Goal: Contribute content: Contribute content

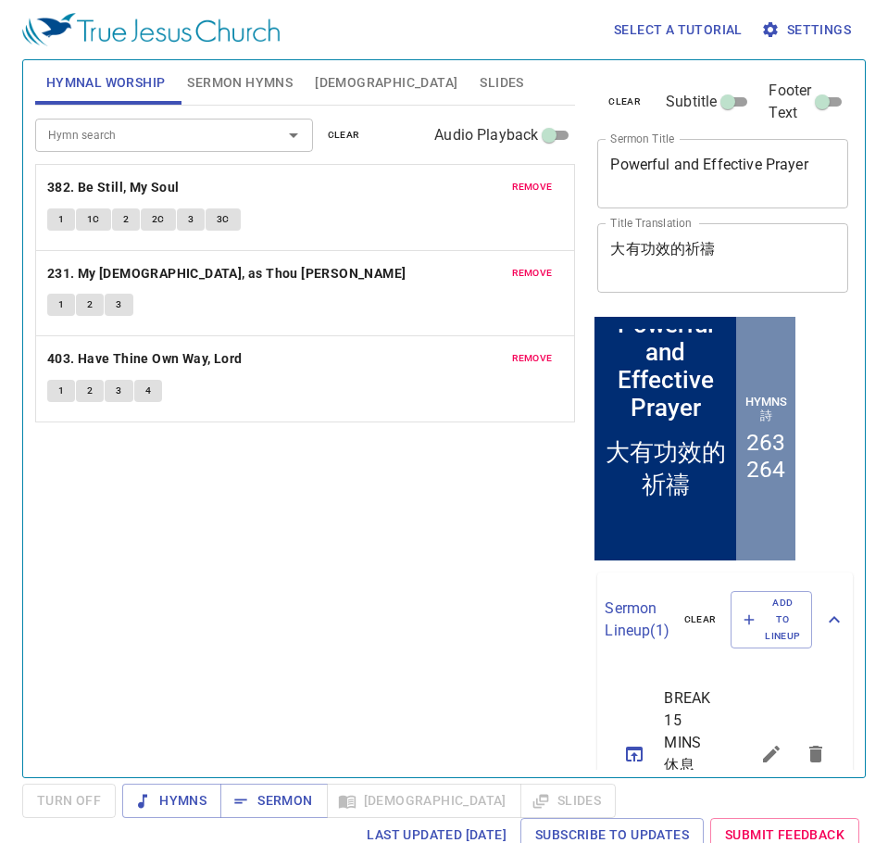
click at [480, 76] on span "Slides" at bounding box center [502, 82] width 44 height 23
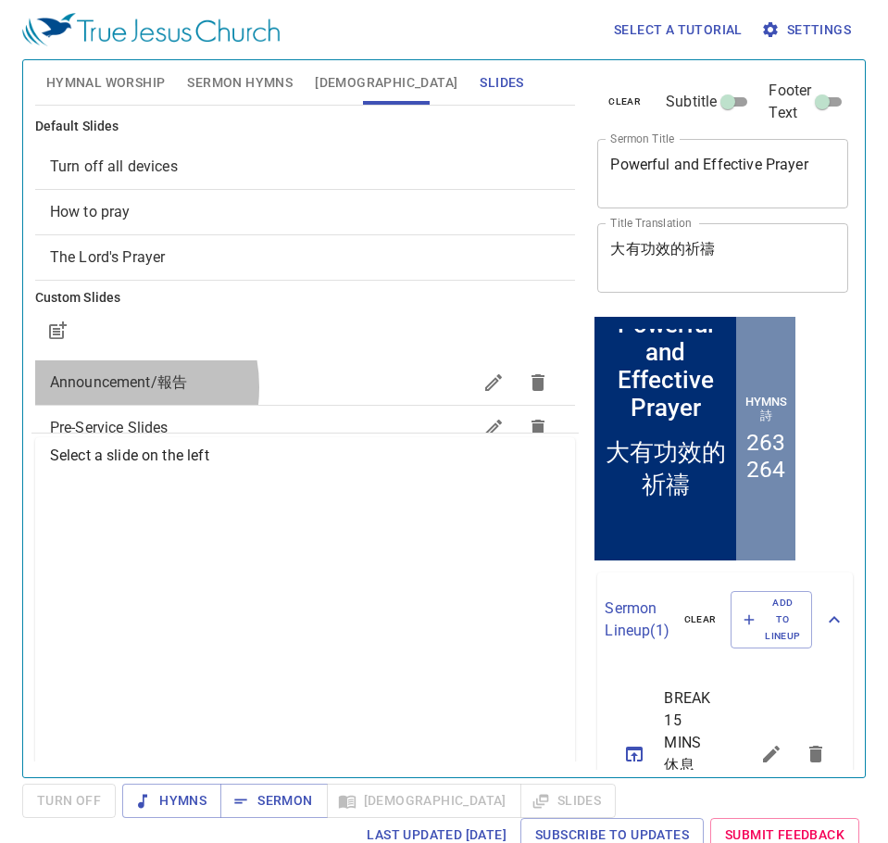
click at [100, 387] on span "Announcement/報告" at bounding box center [118, 382] width 137 height 18
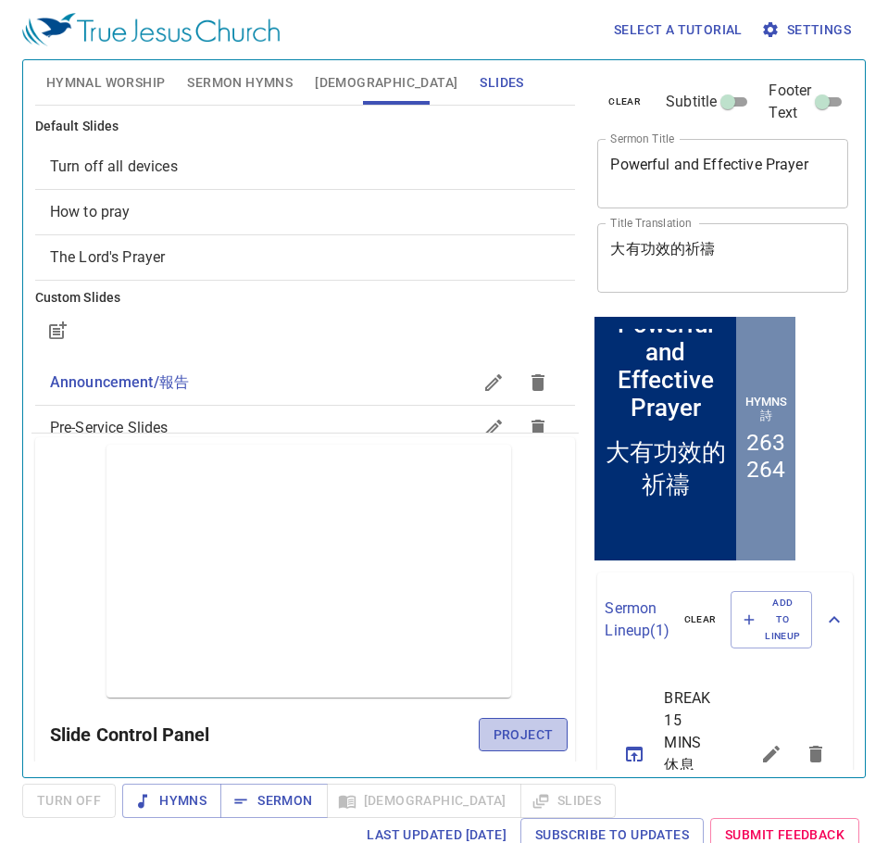
click at [494, 723] on span "Project" at bounding box center [524, 734] width 60 height 23
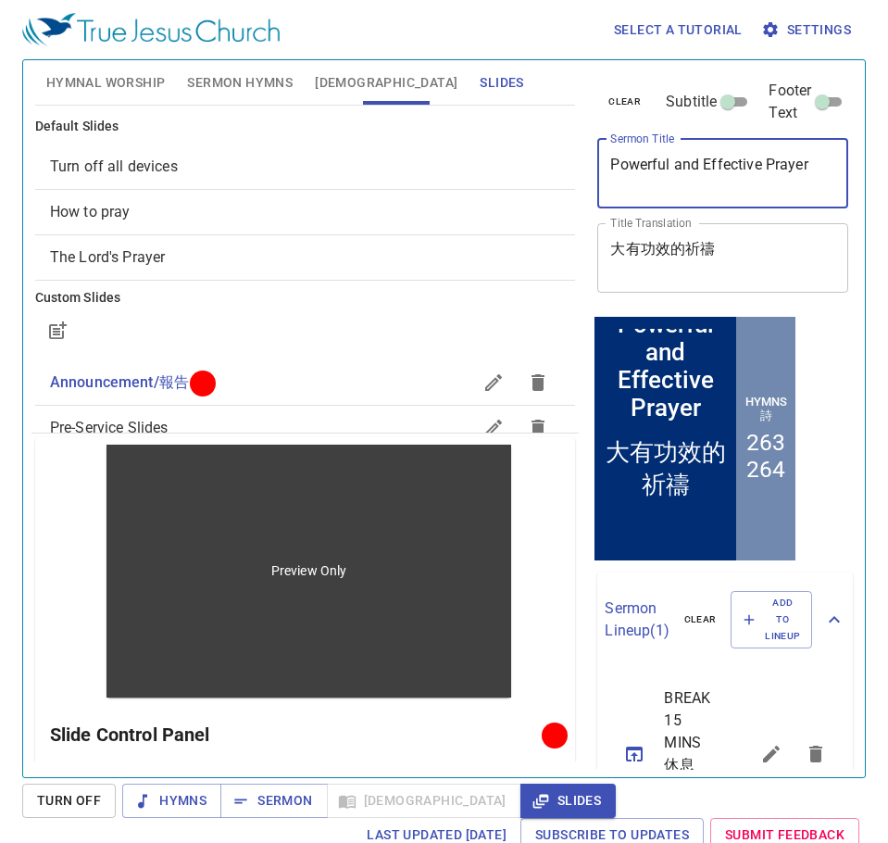
drag, startPoint x: 735, startPoint y: 153, endPoint x: 396, endPoint y: 182, distance: 340.2
click at [396, 182] on div "Hymnal Worship Sermon Hymns Bible Slides Hymn search Hymn search clear Audio Pl…" at bounding box center [444, 411] width 833 height 717
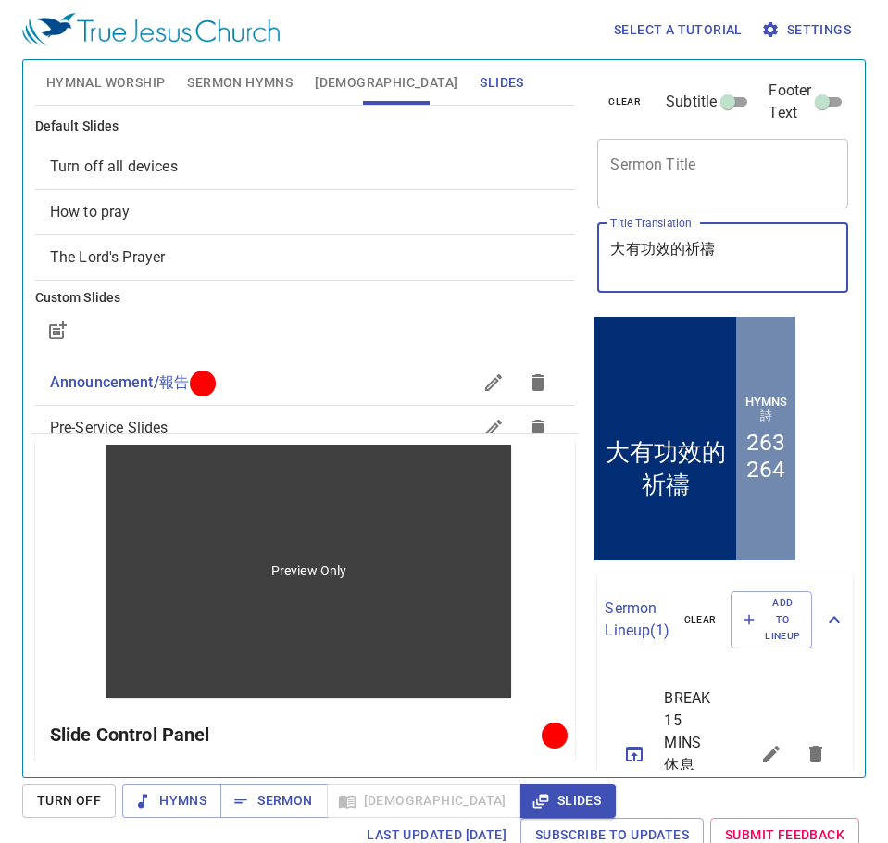
drag, startPoint x: 553, startPoint y: 257, endPoint x: 426, endPoint y: 274, distance: 128.0
click at [426, 274] on div "Hymnal Worship Sermon Hymns Bible Slides Hymn search Hymn search clear Audio Pl…" at bounding box center [444, 411] width 833 height 717
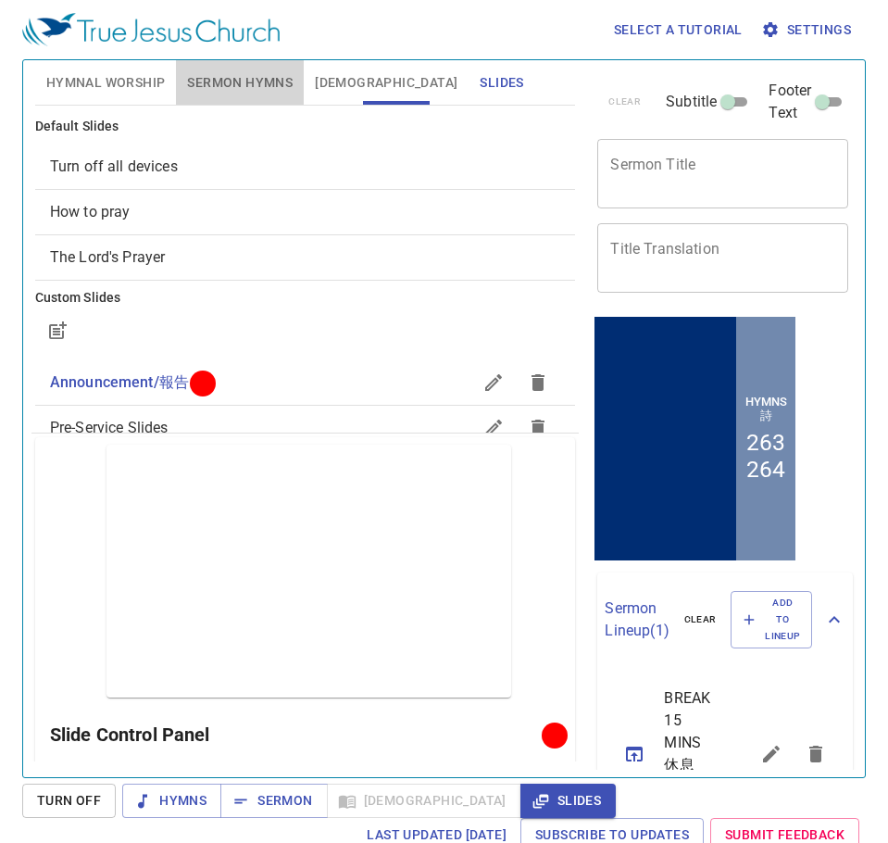
click at [232, 75] on span "Sermon Hymns" at bounding box center [240, 82] width 106 height 23
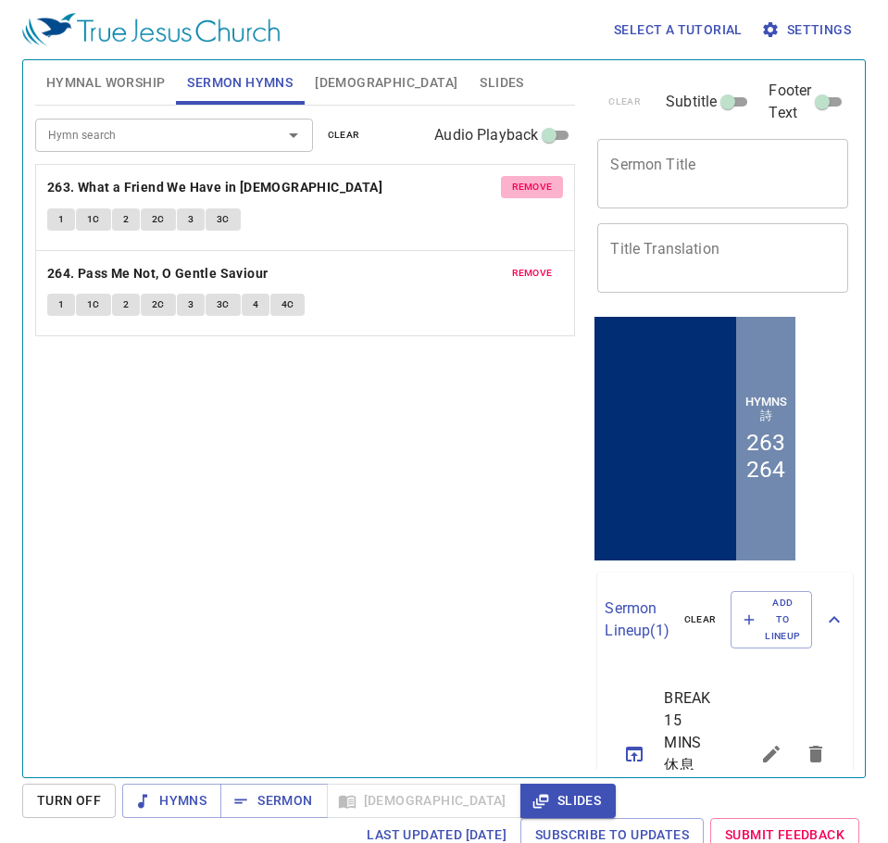
click at [512, 189] on span "remove" at bounding box center [532, 187] width 41 height 17
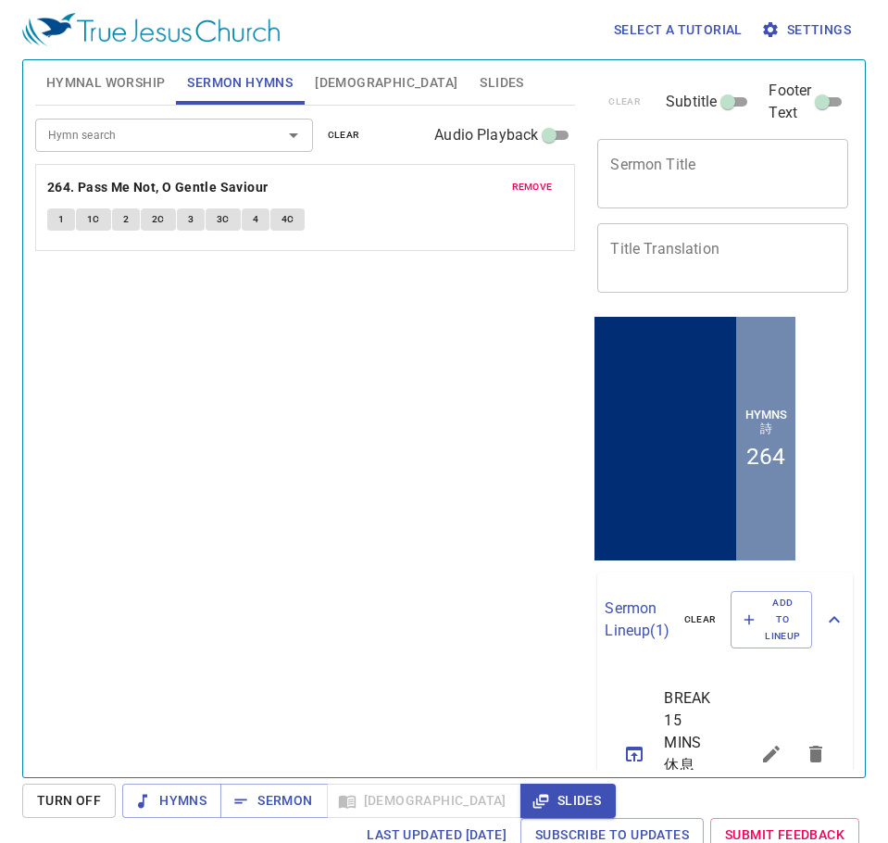
click at [512, 189] on span "remove" at bounding box center [532, 187] width 41 height 17
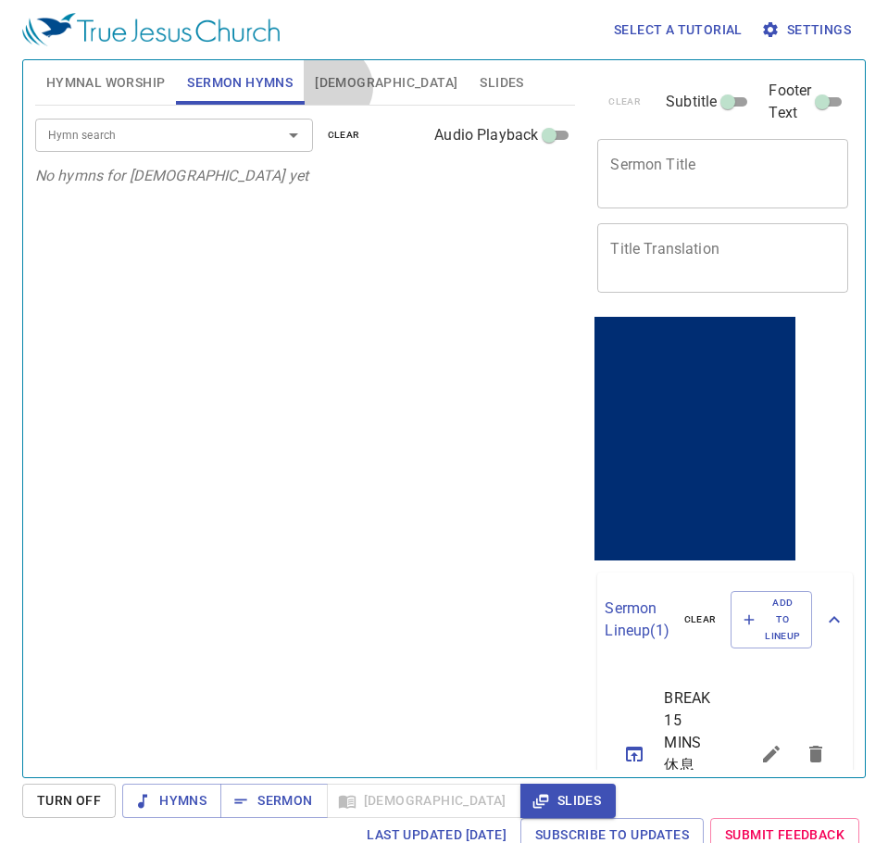
click at [332, 87] on span "[DEMOGRAPHIC_DATA]" at bounding box center [386, 82] width 143 height 23
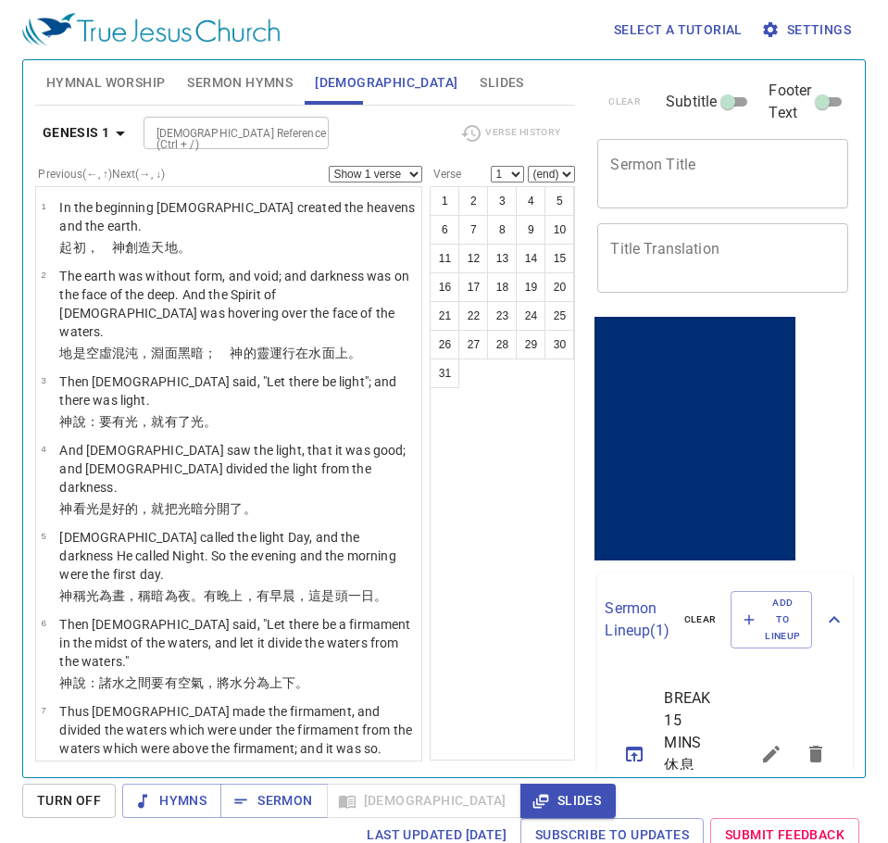
click at [174, 81] on button "Hymnal Worship" at bounding box center [106, 82] width 142 height 44
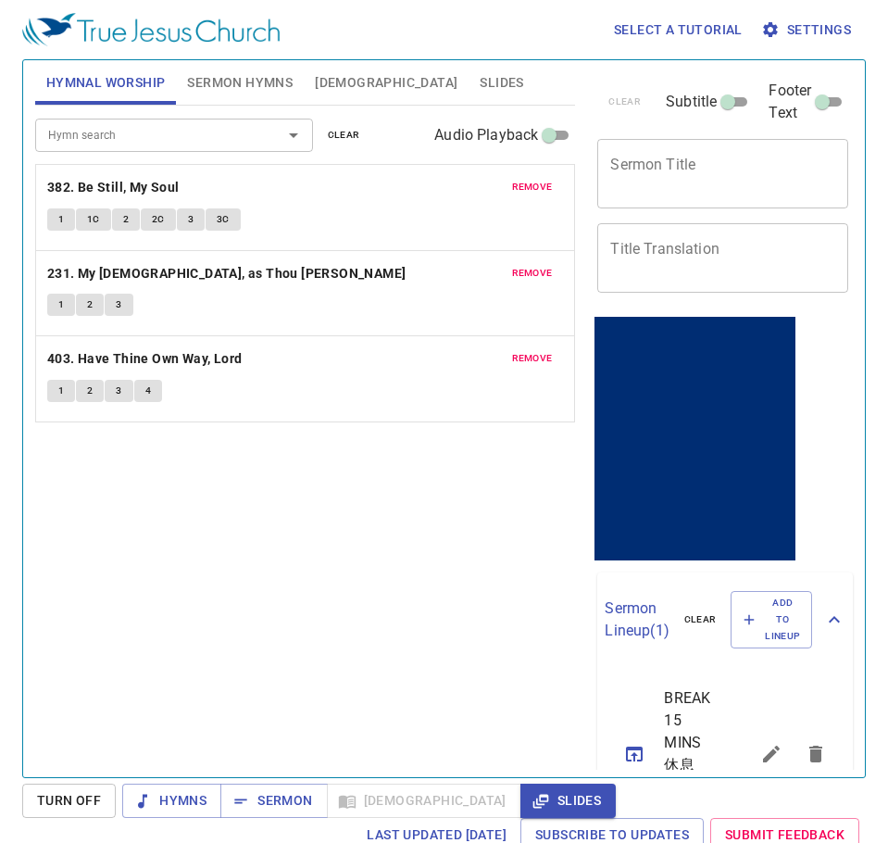
click at [211, 79] on span "Sermon Hymns" at bounding box center [240, 82] width 106 height 23
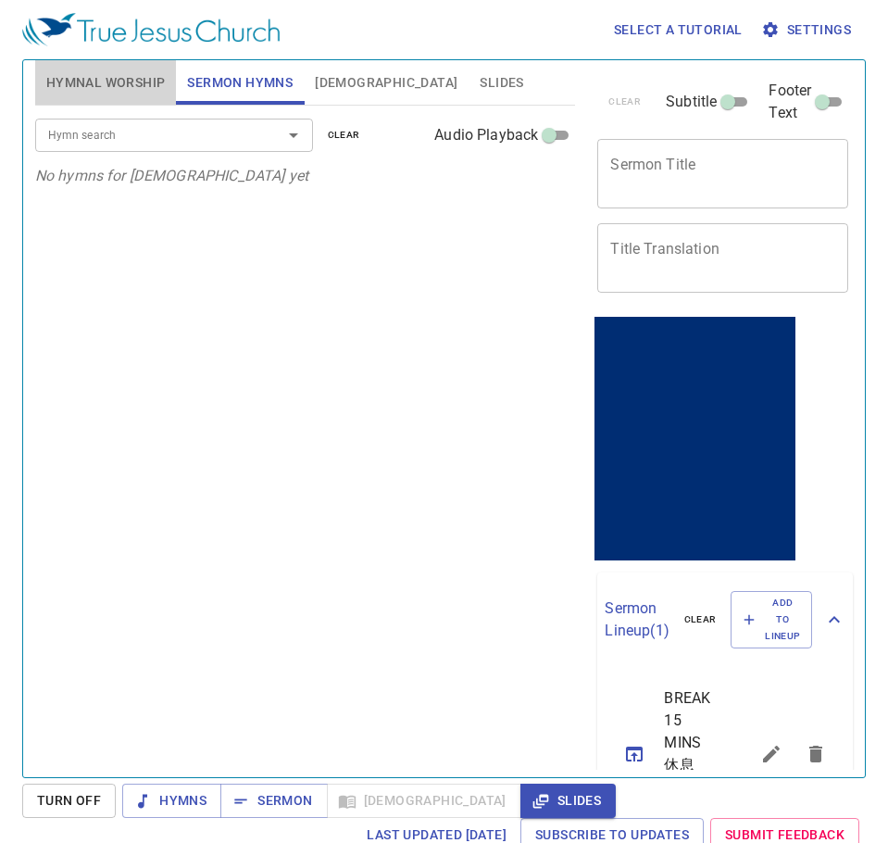
click at [148, 92] on span "Hymnal Worship" at bounding box center [105, 82] width 119 height 23
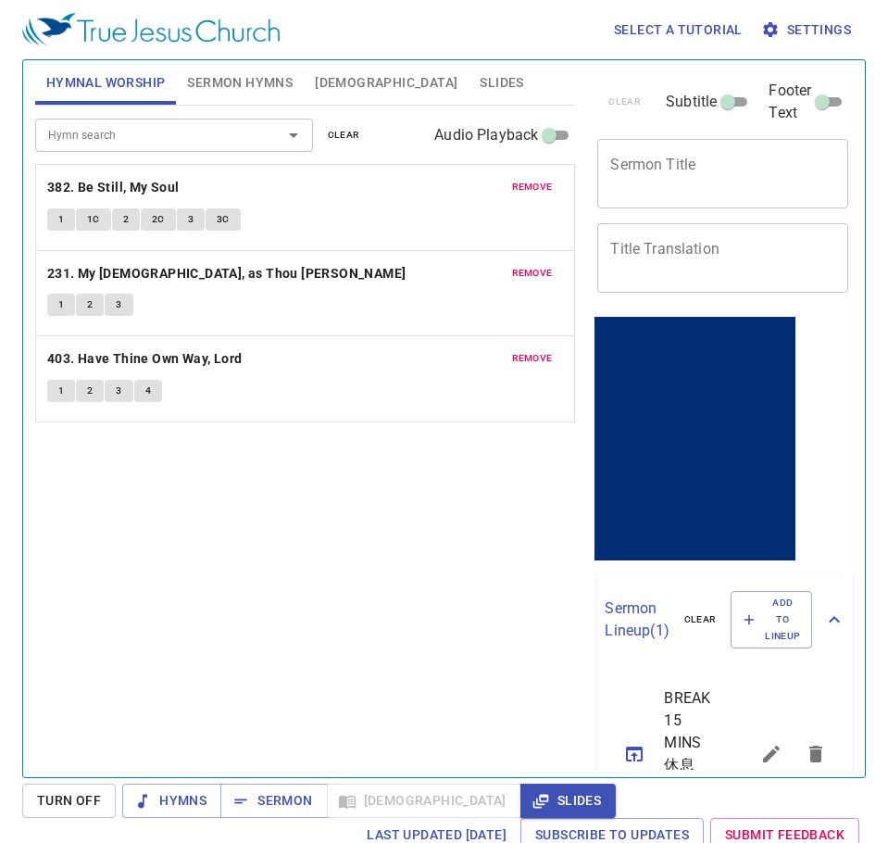
click at [229, 86] on span "Sermon Hymns" at bounding box center [240, 82] width 106 height 23
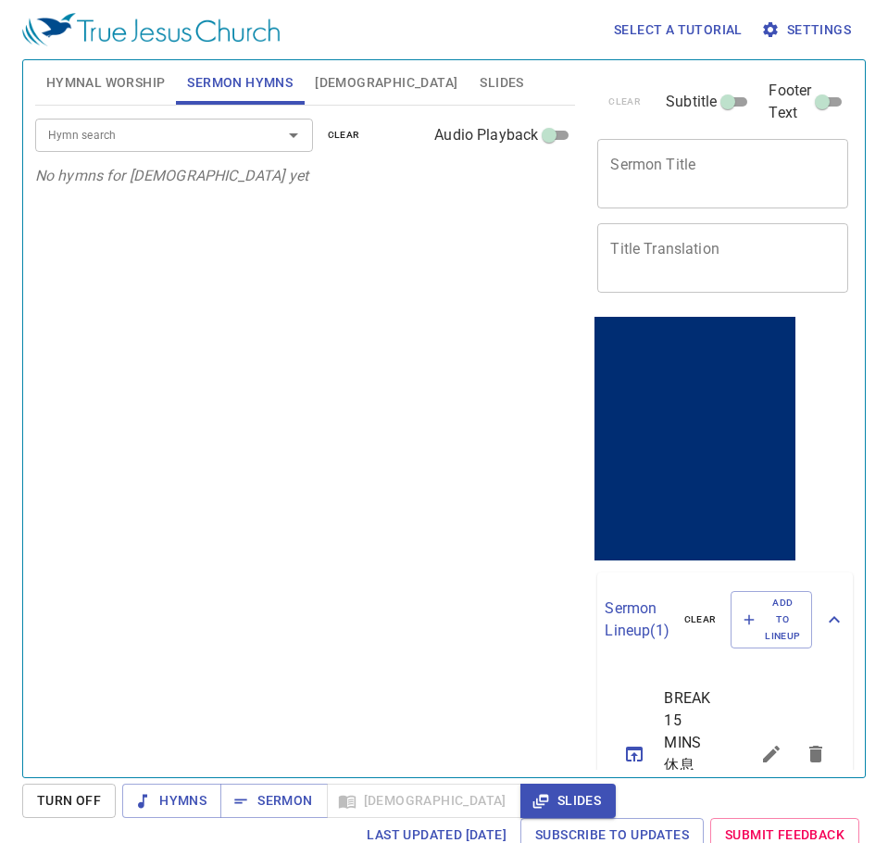
click at [319, 77] on span "[DEMOGRAPHIC_DATA]" at bounding box center [386, 82] width 143 height 23
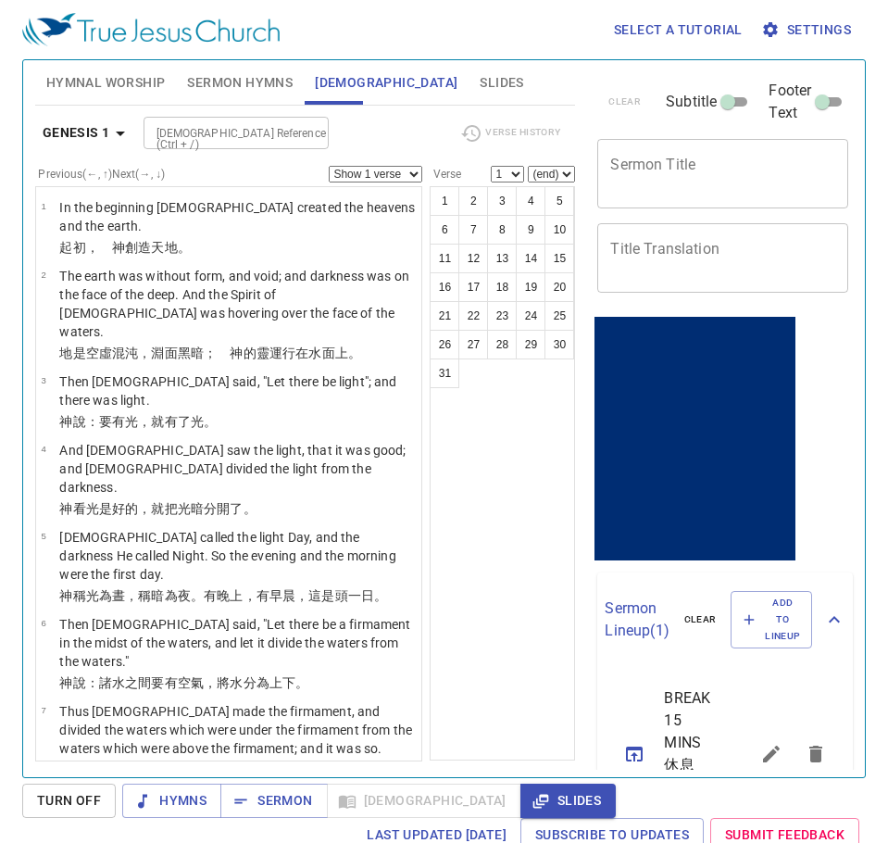
click at [226, 79] on span "Sermon Hymns" at bounding box center [240, 82] width 106 height 23
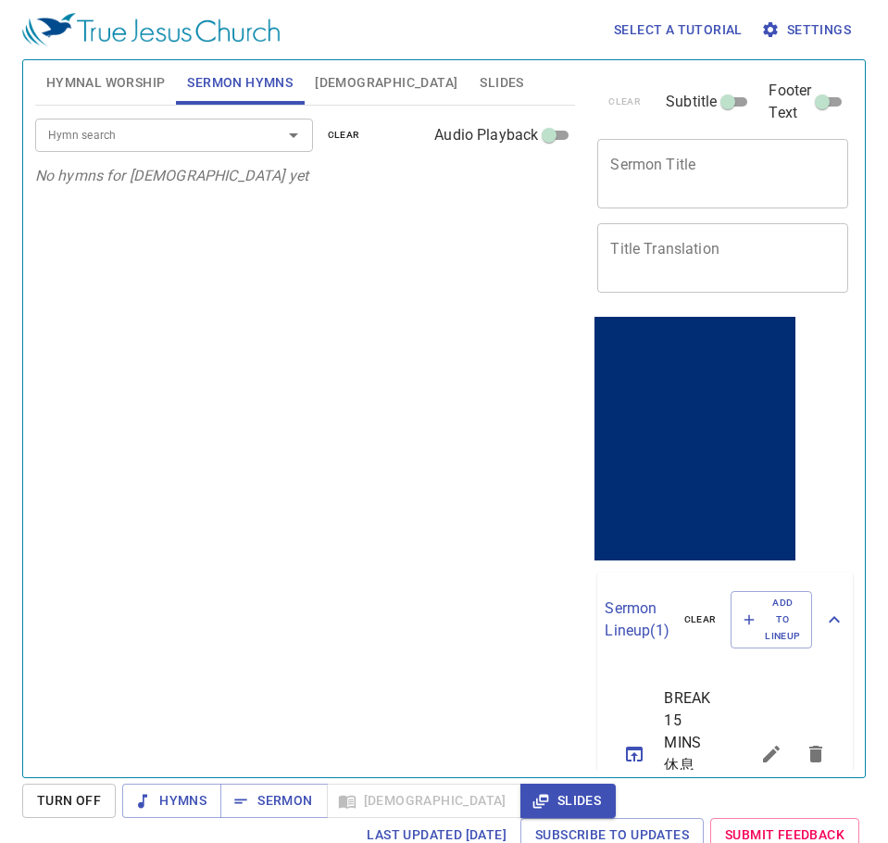
click at [97, 89] on span "Hymnal Worship" at bounding box center [105, 82] width 119 height 23
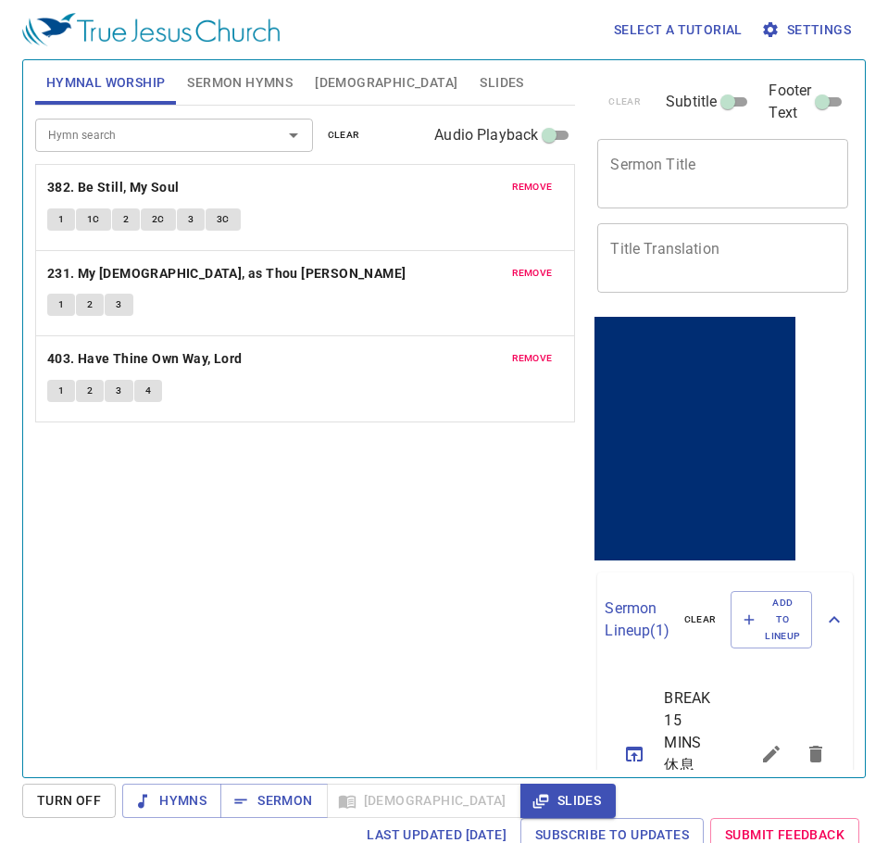
click at [251, 81] on span "Sermon Hymns" at bounding box center [240, 82] width 106 height 23
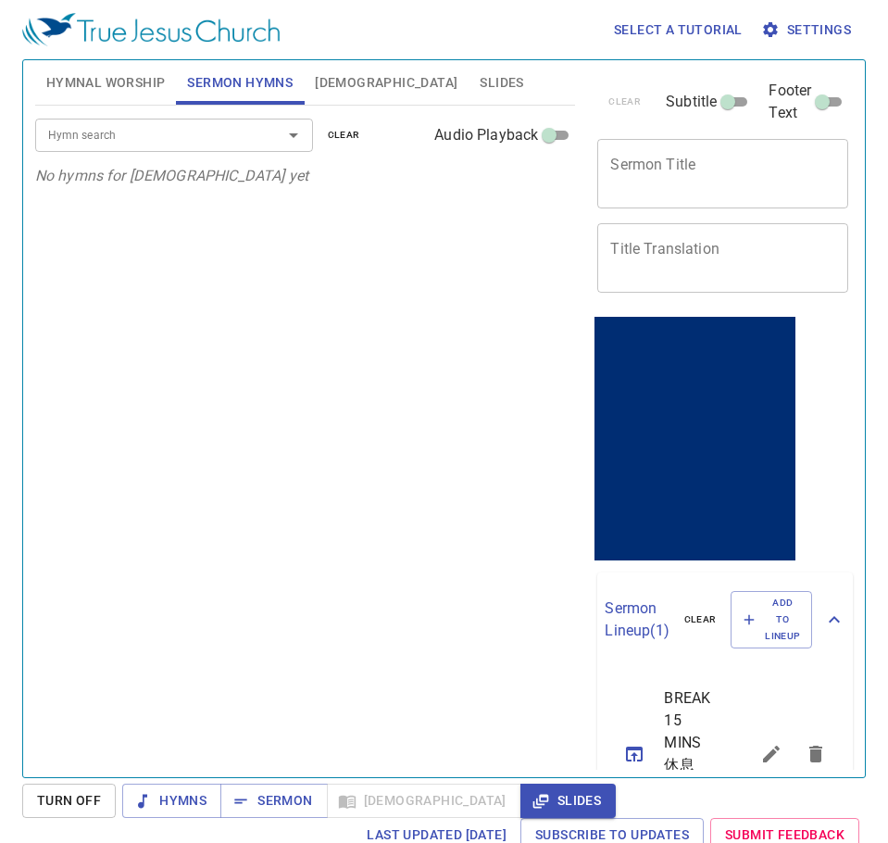
drag, startPoint x: 325, startPoint y: 84, endPoint x: 343, endPoint y: 87, distance: 17.8
click at [325, 86] on span "[DEMOGRAPHIC_DATA]" at bounding box center [386, 82] width 143 height 23
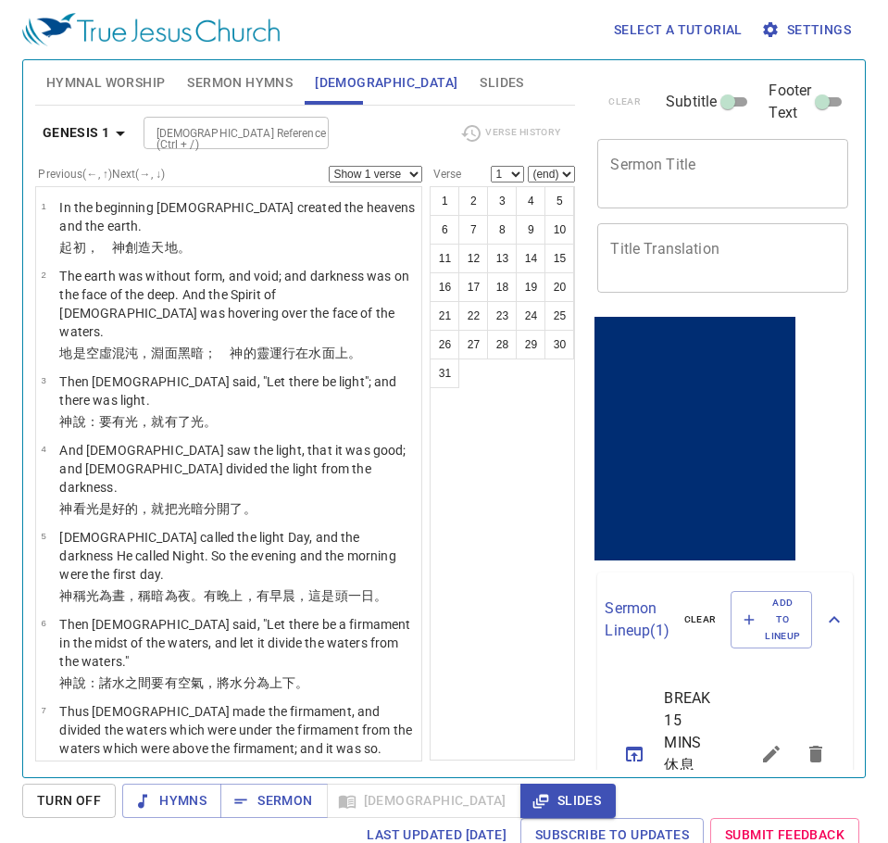
click at [233, 87] on span "Sermon Hymns" at bounding box center [240, 82] width 106 height 23
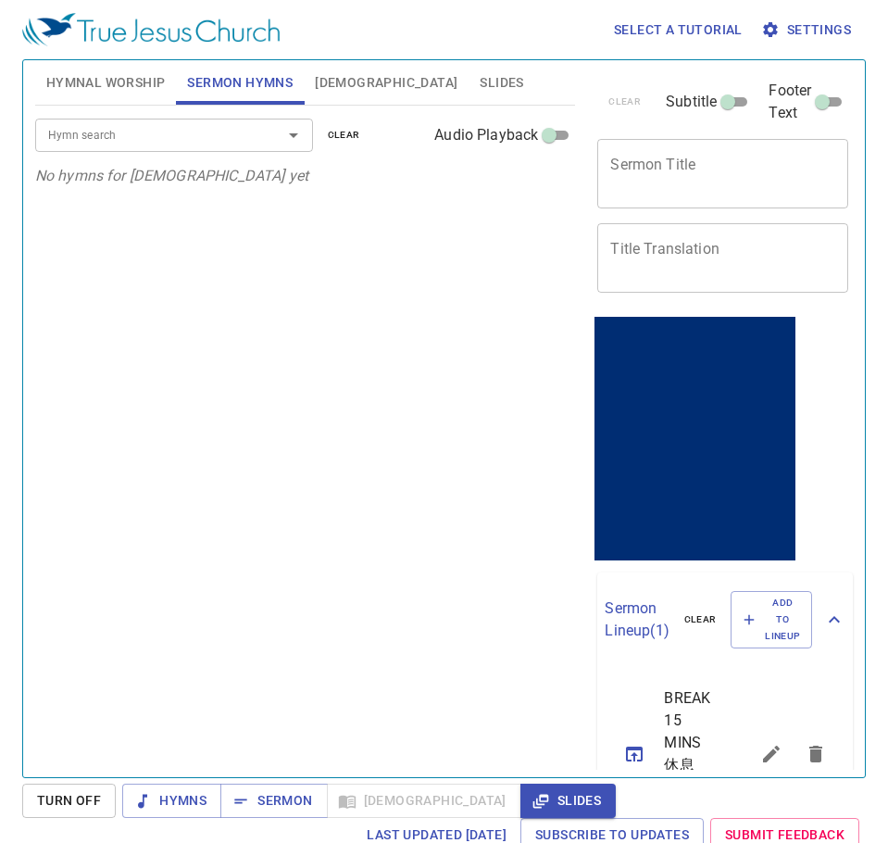
click at [131, 93] on span "Hymnal Worship" at bounding box center [105, 82] width 119 height 23
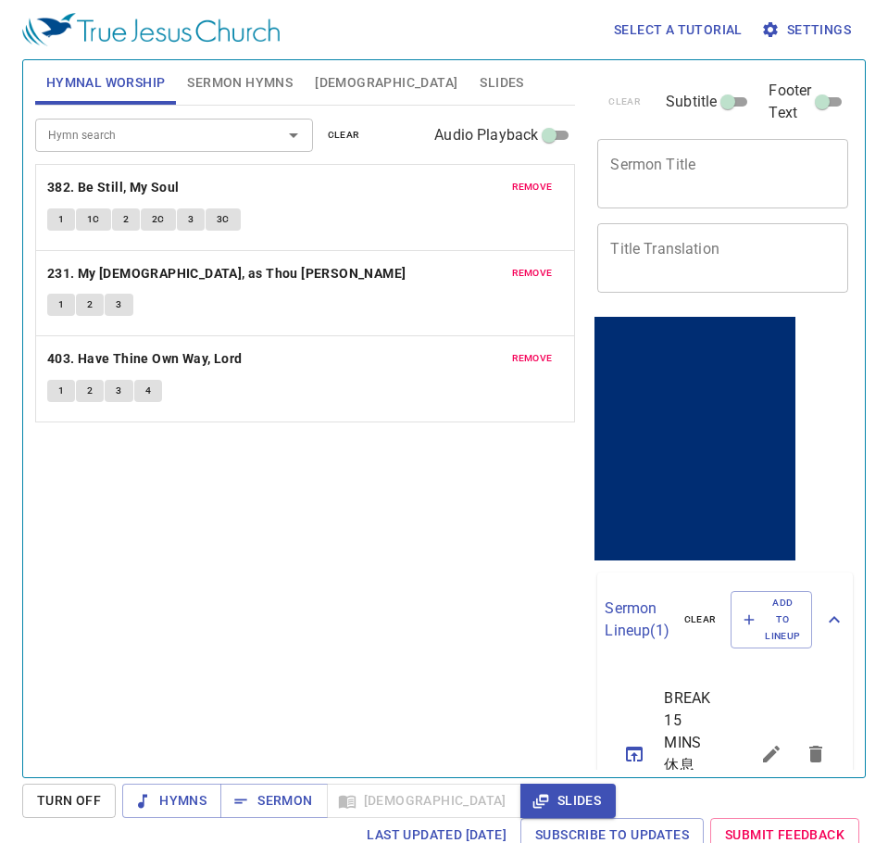
click at [512, 181] on span "remove" at bounding box center [532, 187] width 41 height 17
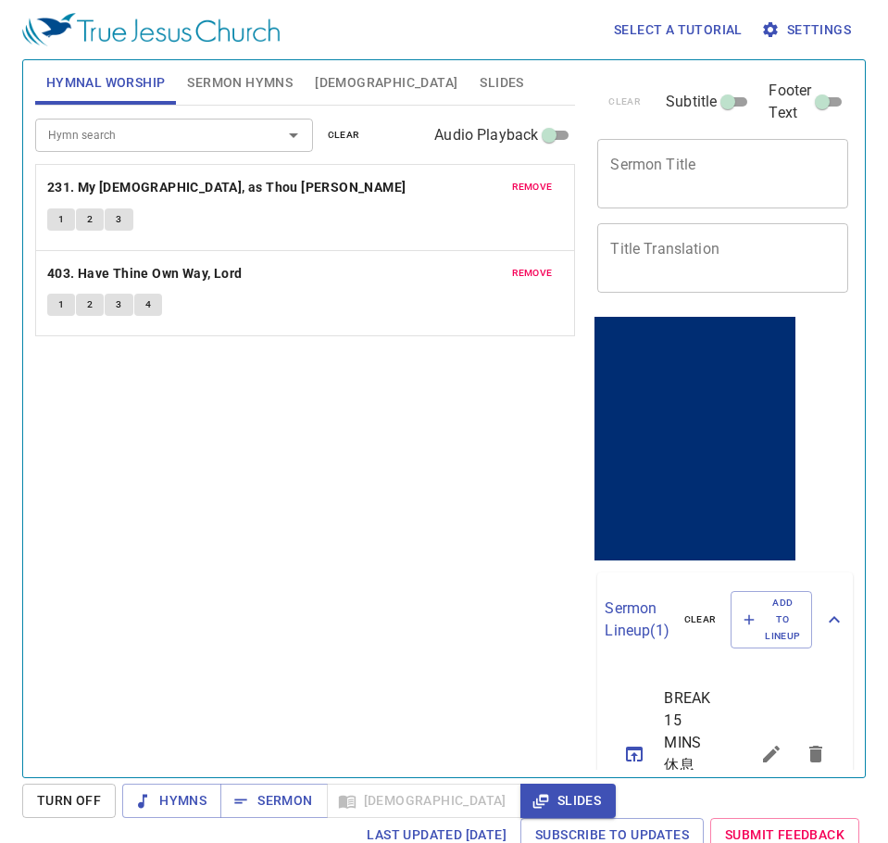
click at [512, 181] on span "remove" at bounding box center [532, 187] width 41 height 17
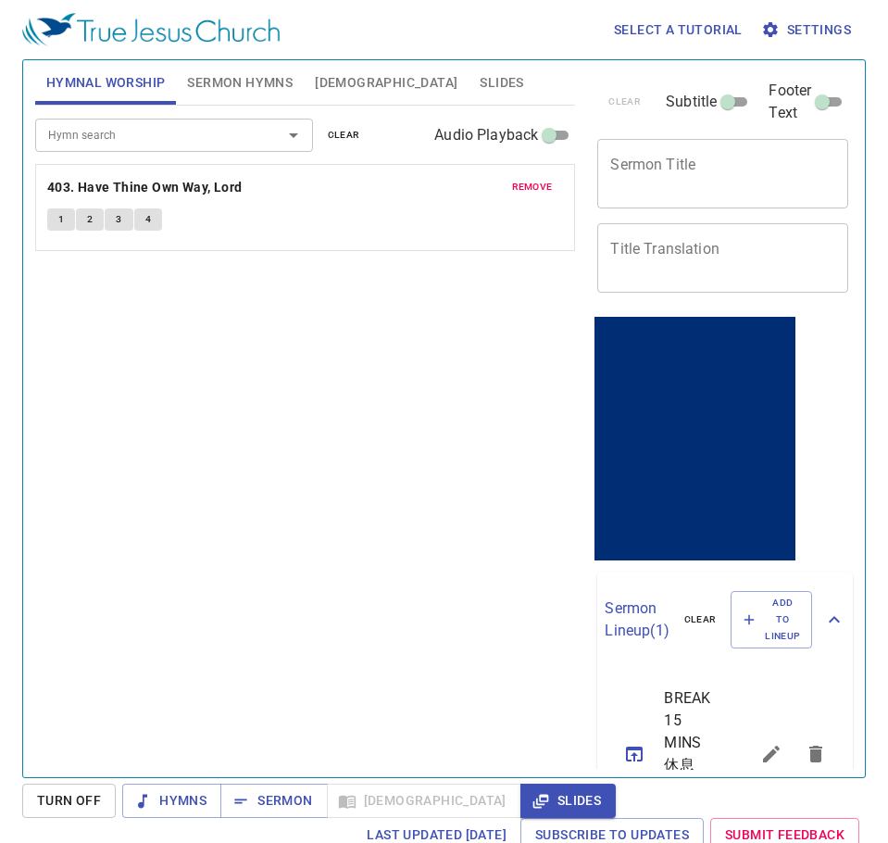
click at [512, 181] on span "remove" at bounding box center [532, 187] width 41 height 17
drag, startPoint x: 258, startPoint y: 130, endPoint x: 270, endPoint y: 125, distance: 12.0
click at [259, 129] on div at bounding box center [281, 135] width 48 height 26
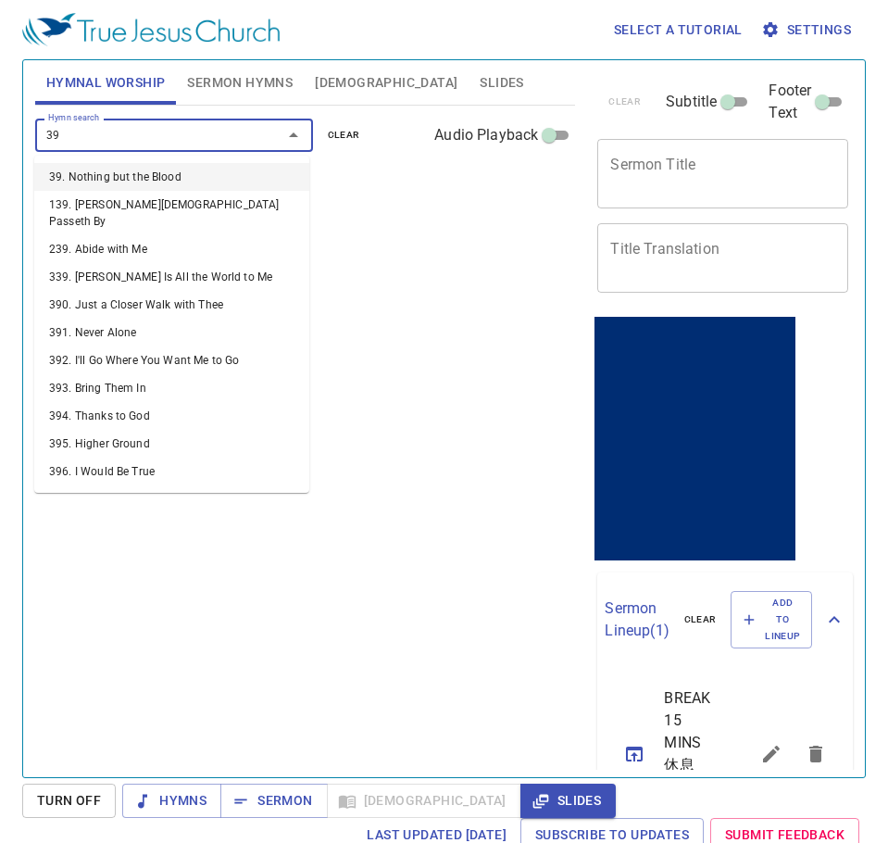
type input "391"
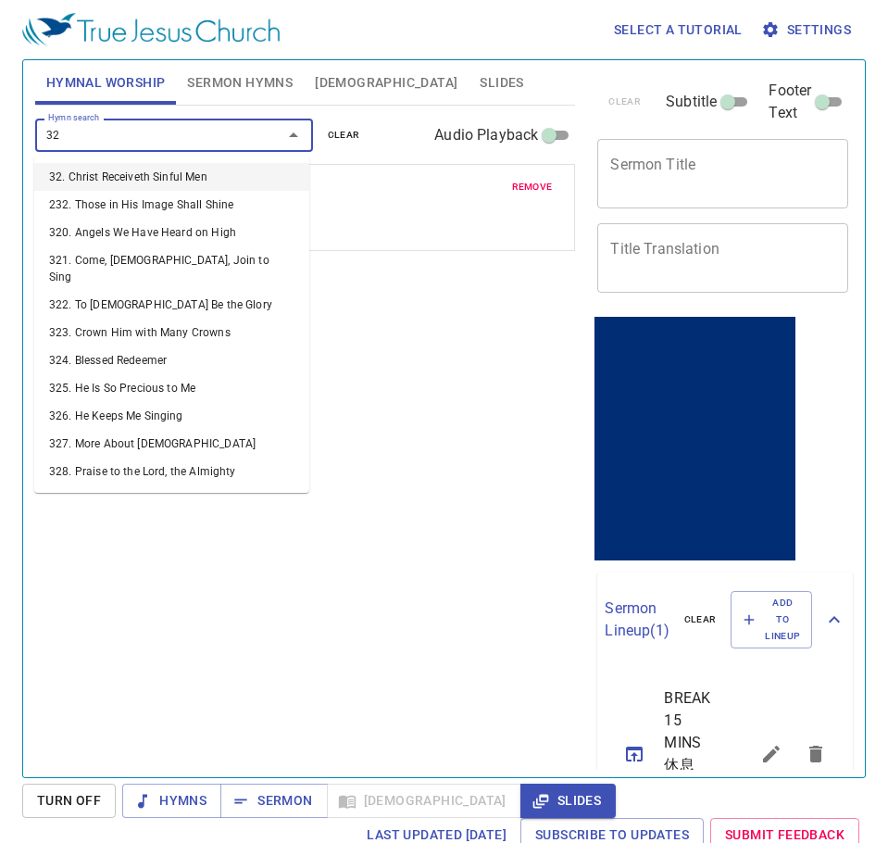
type input "322"
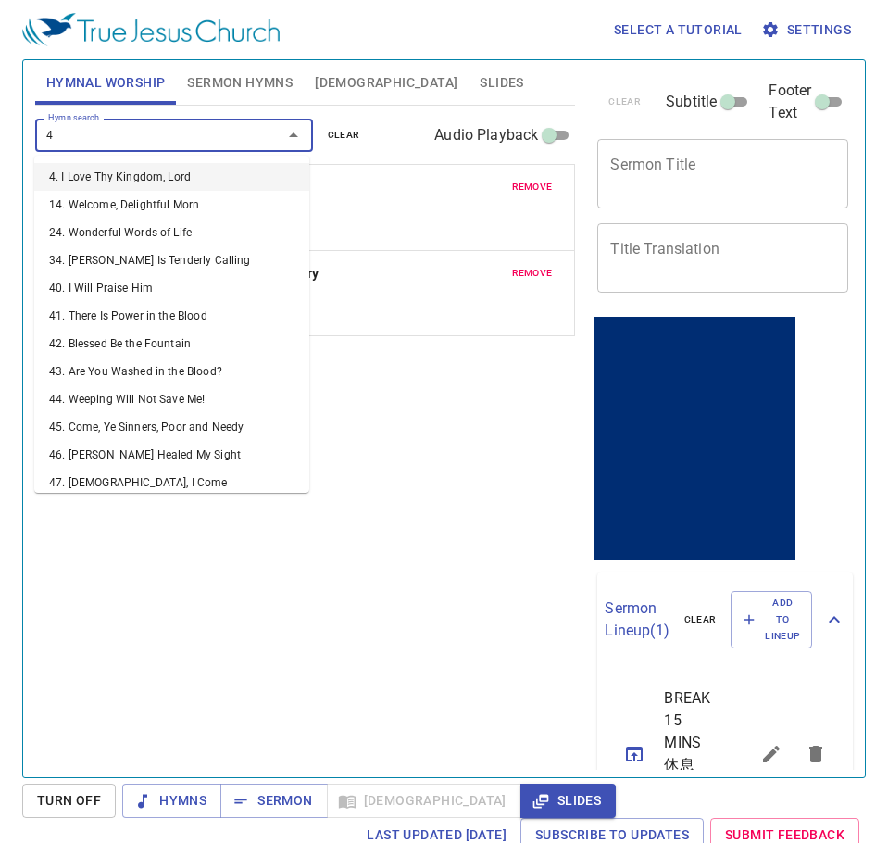
type input "42"
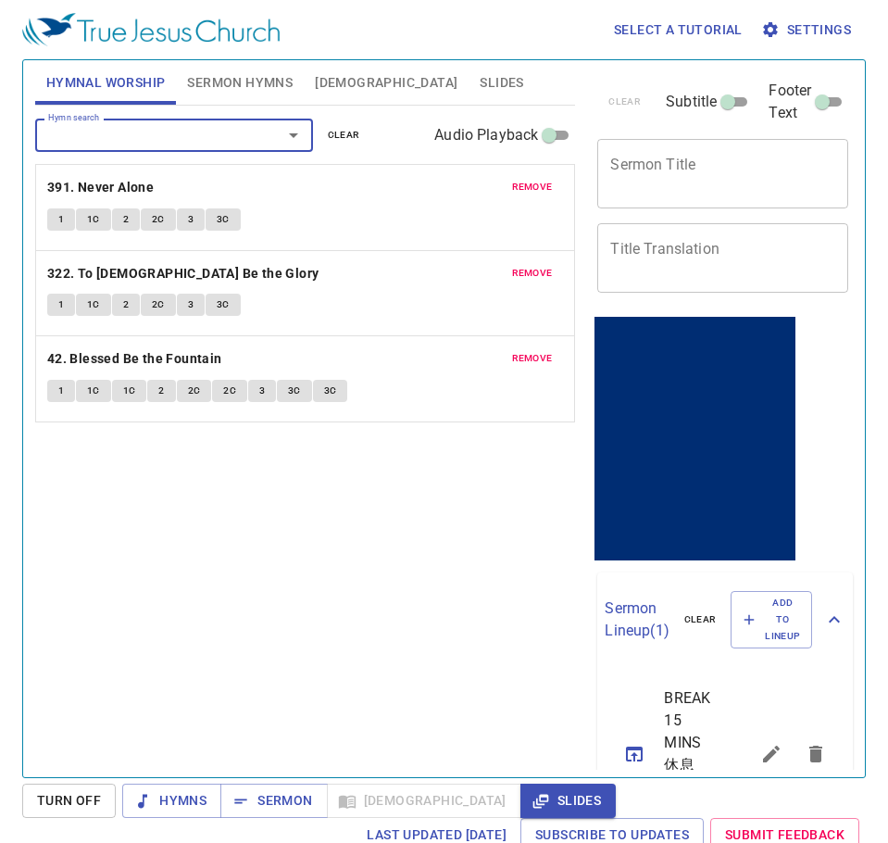
click at [648, 164] on textarea "Sermon Title" at bounding box center [722, 173] width 225 height 35
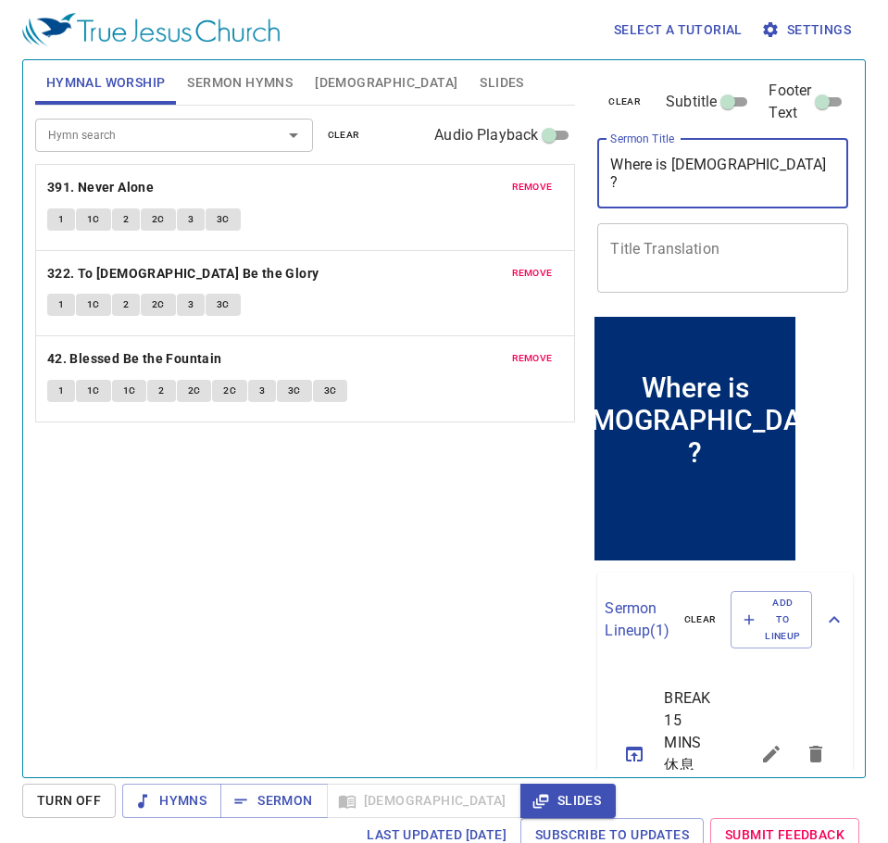
type textarea "Where is God ?"
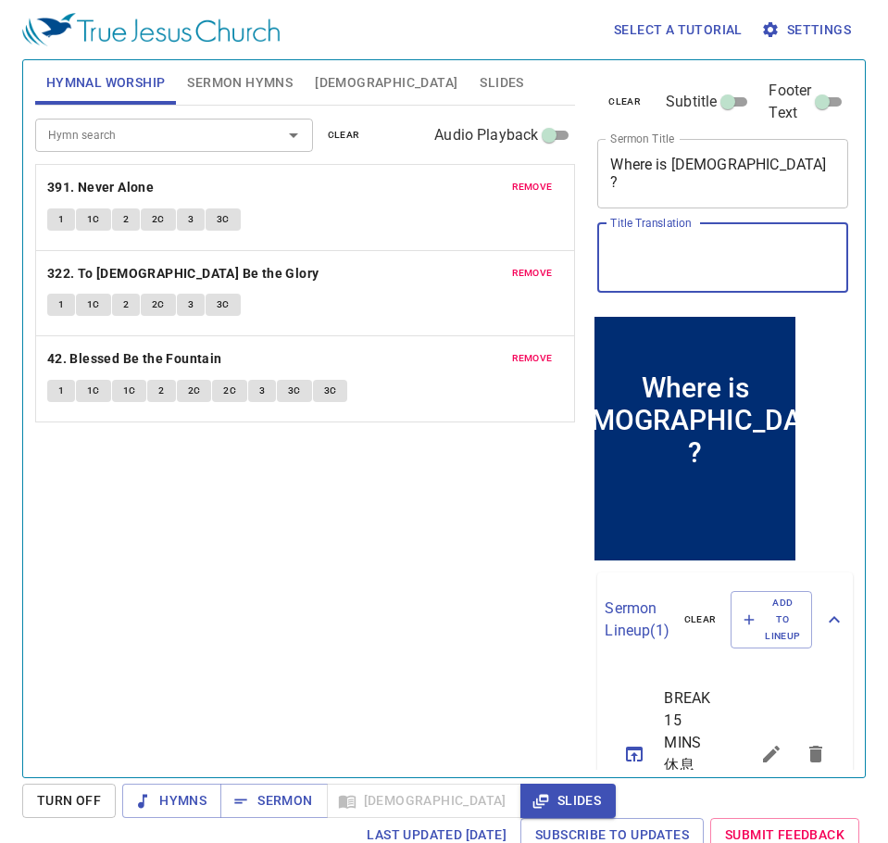
click at [659, 240] on textarea "Title Translation" at bounding box center [722, 257] width 225 height 35
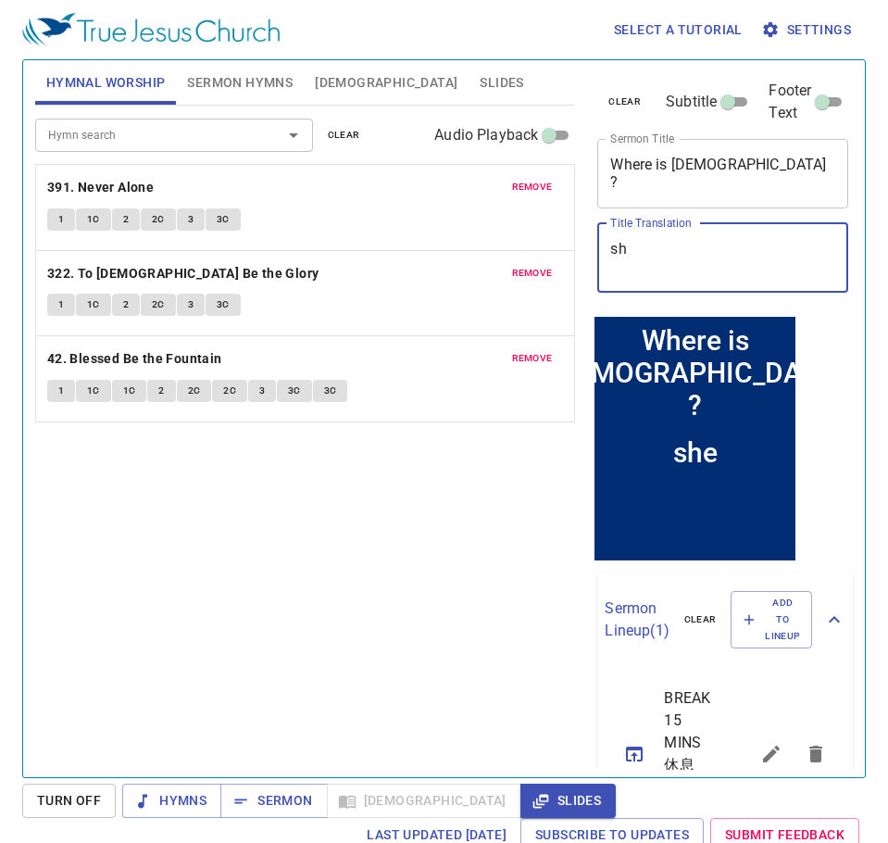
type textarea "s"
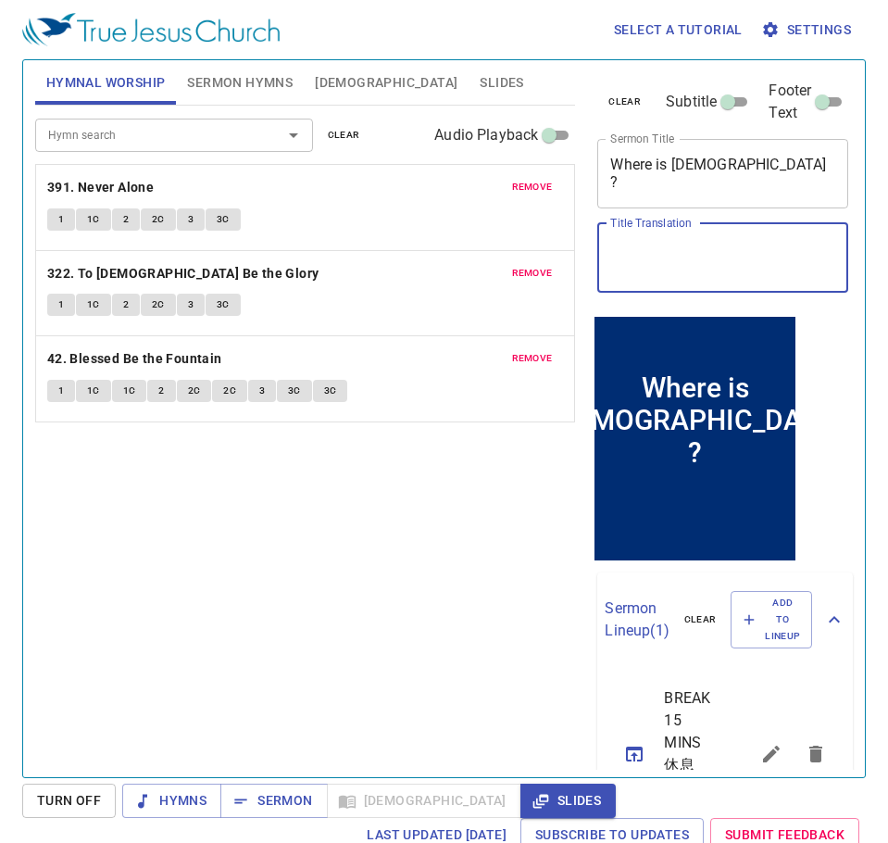
click at [610, 242] on textarea "Title Translation" at bounding box center [722, 257] width 225 height 35
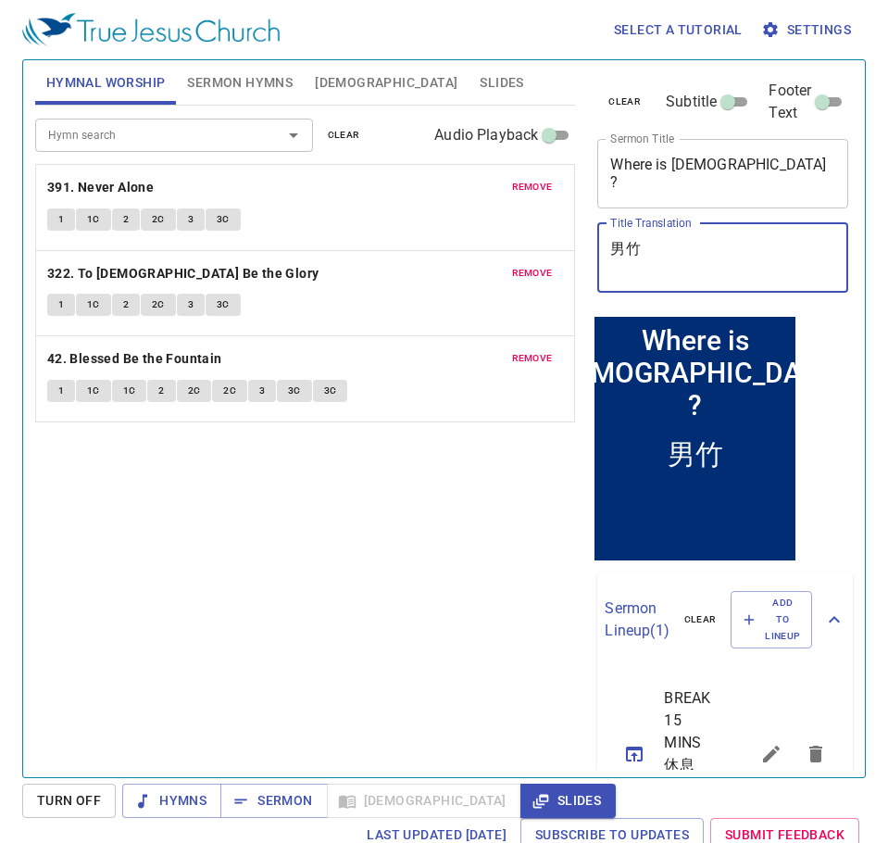
type textarea "男"
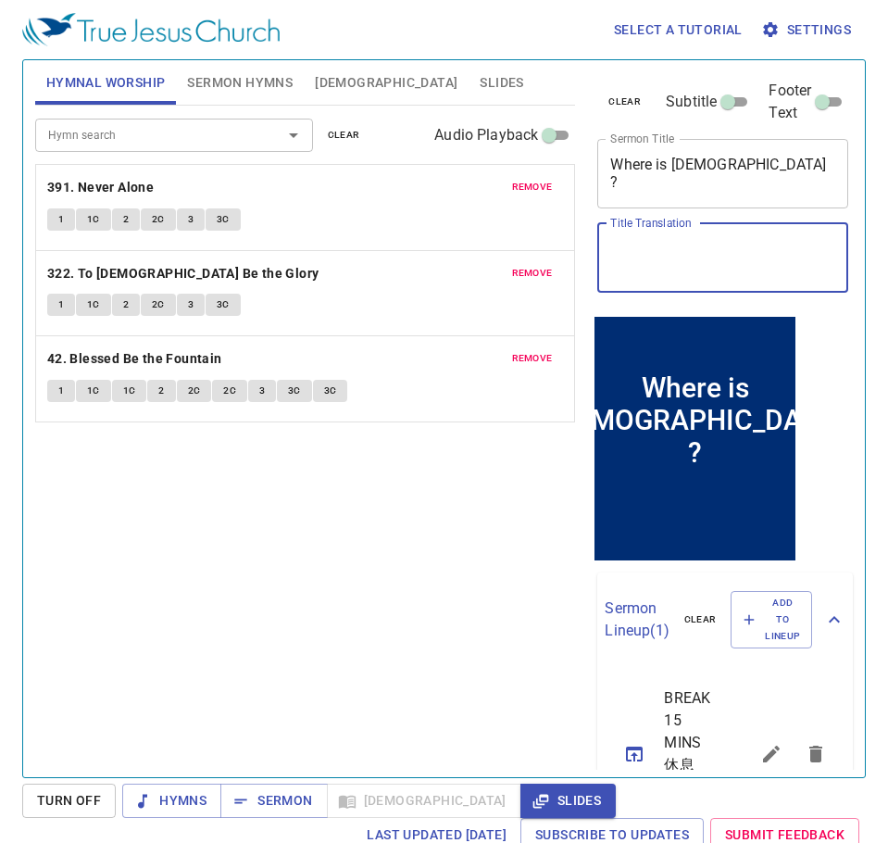
type textarea "尸"
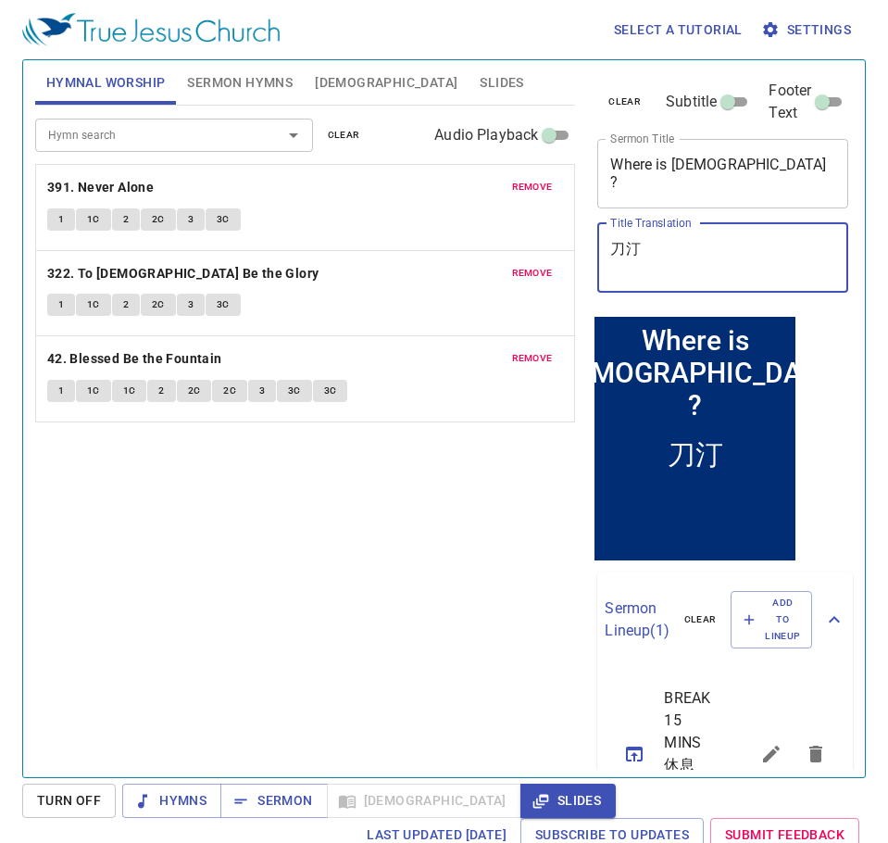
type textarea "刀"
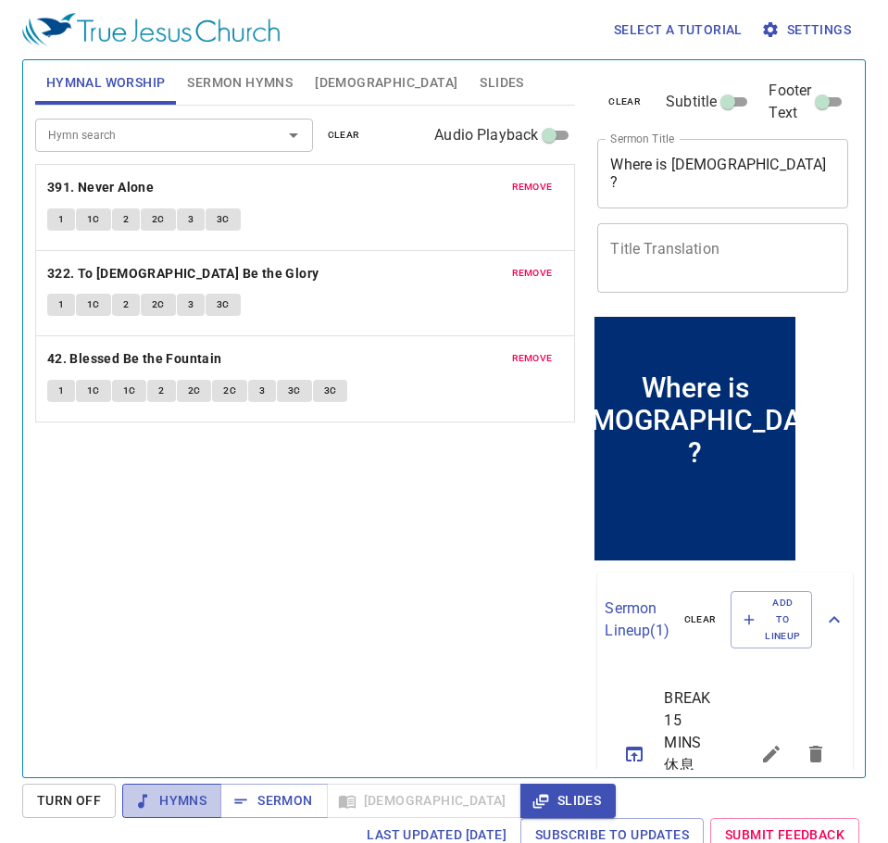
click at [182, 798] on span "Hymns" at bounding box center [171, 800] width 69 height 23
click at [480, 82] on span "Slides" at bounding box center [502, 82] width 44 height 23
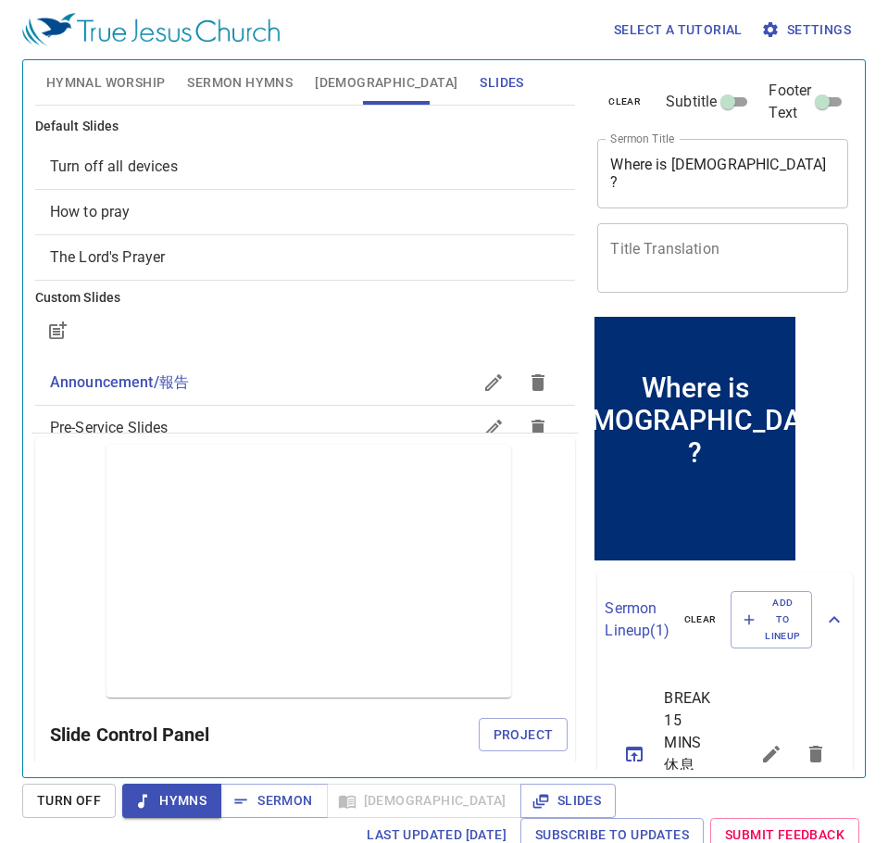
click at [328, 94] on button "[DEMOGRAPHIC_DATA]" at bounding box center [386, 82] width 165 height 44
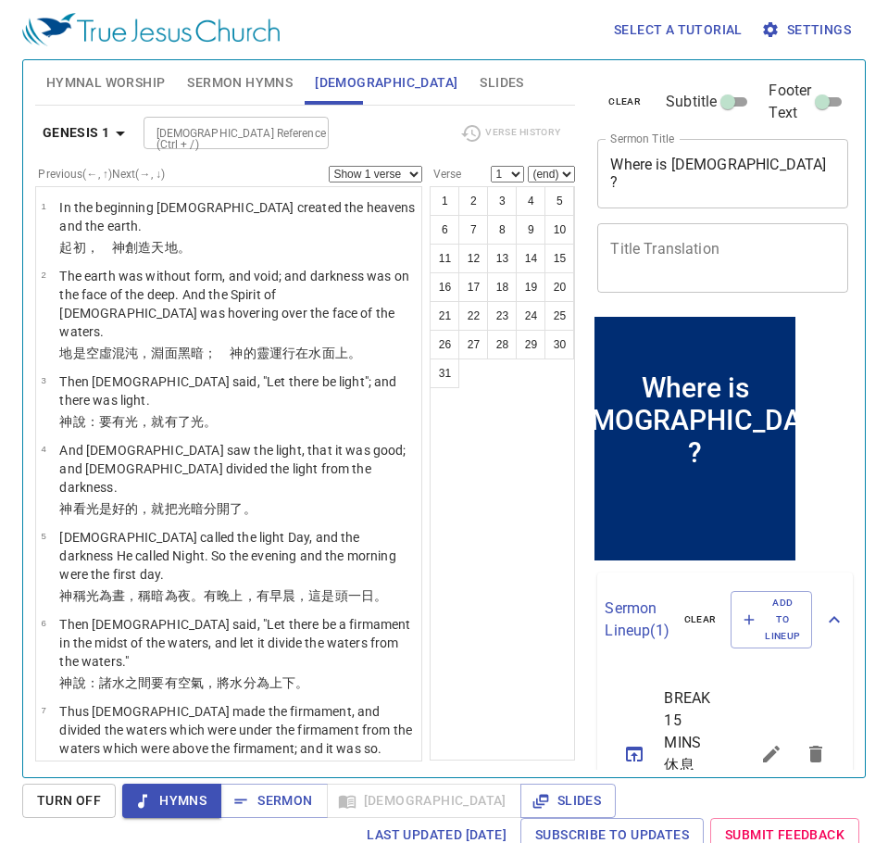
click at [469, 86] on button "Slides" at bounding box center [502, 82] width 66 height 44
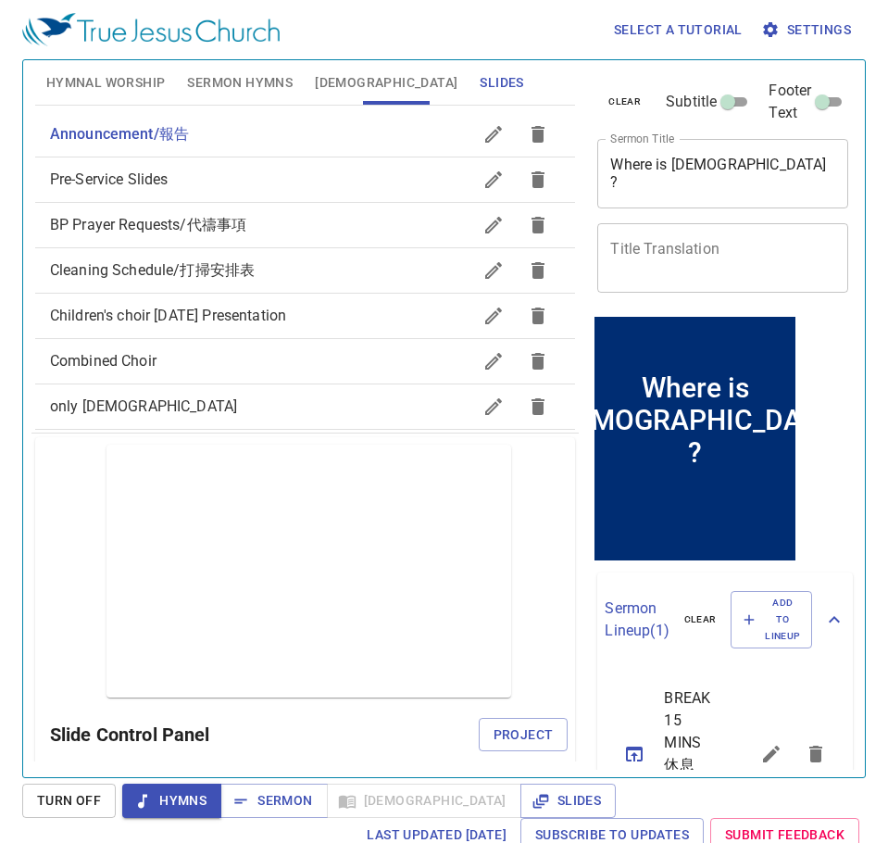
scroll to position [8, 0]
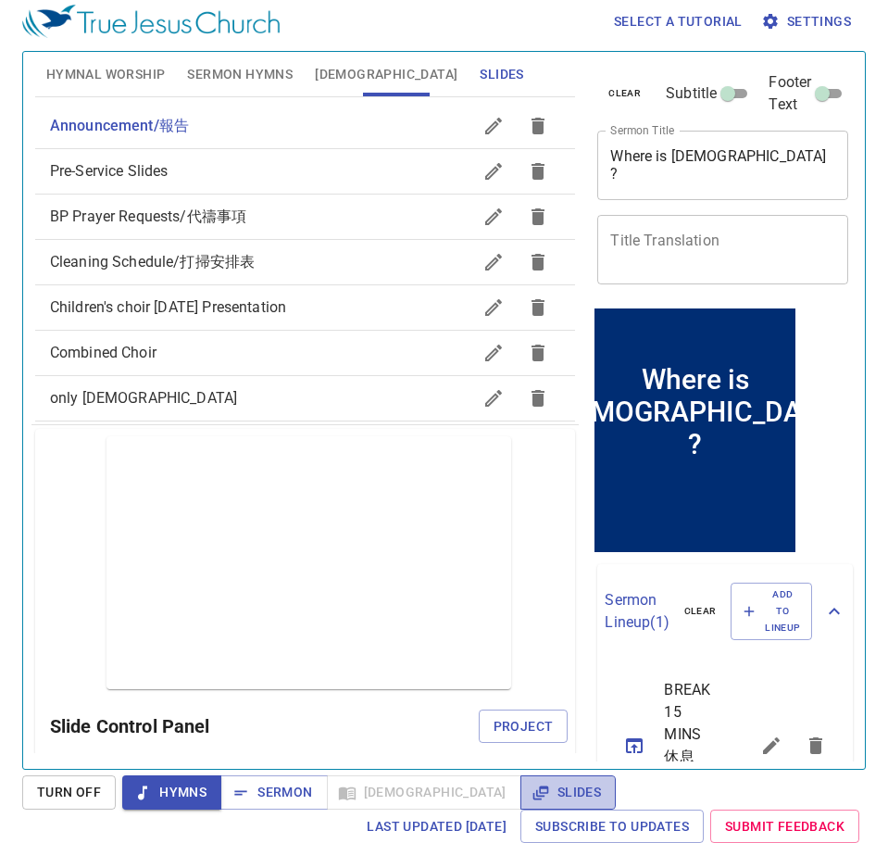
click at [535, 797] on span "Slides" at bounding box center [568, 792] width 66 height 23
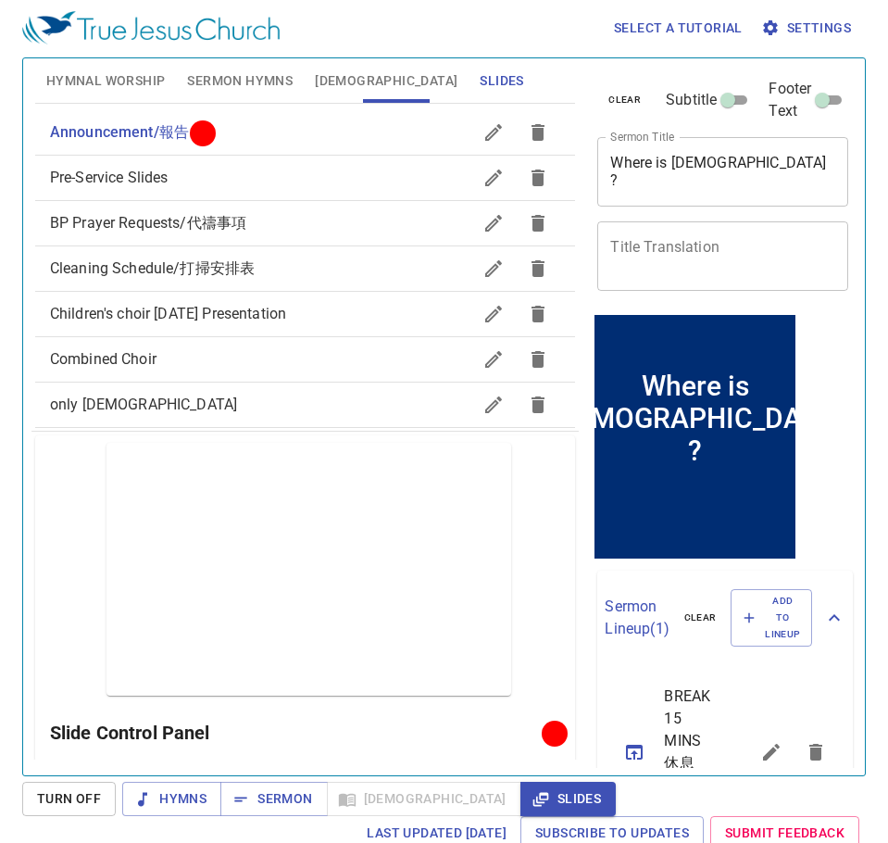
scroll to position [0, 0]
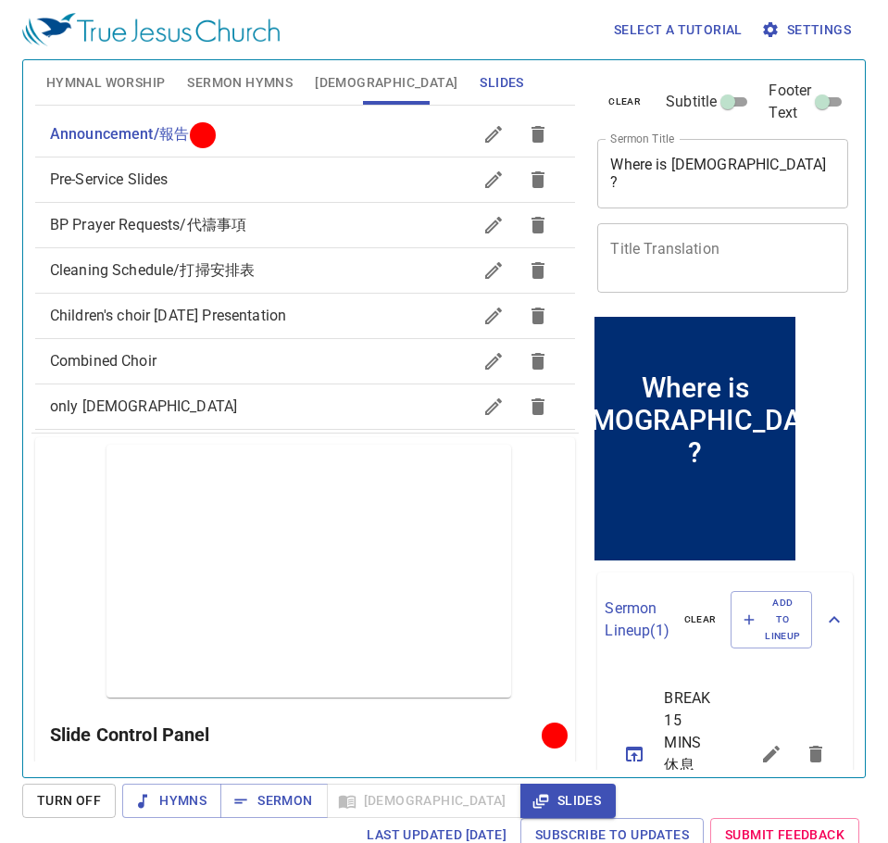
click at [661, 156] on textarea "Where is God ?" at bounding box center [722, 173] width 225 height 35
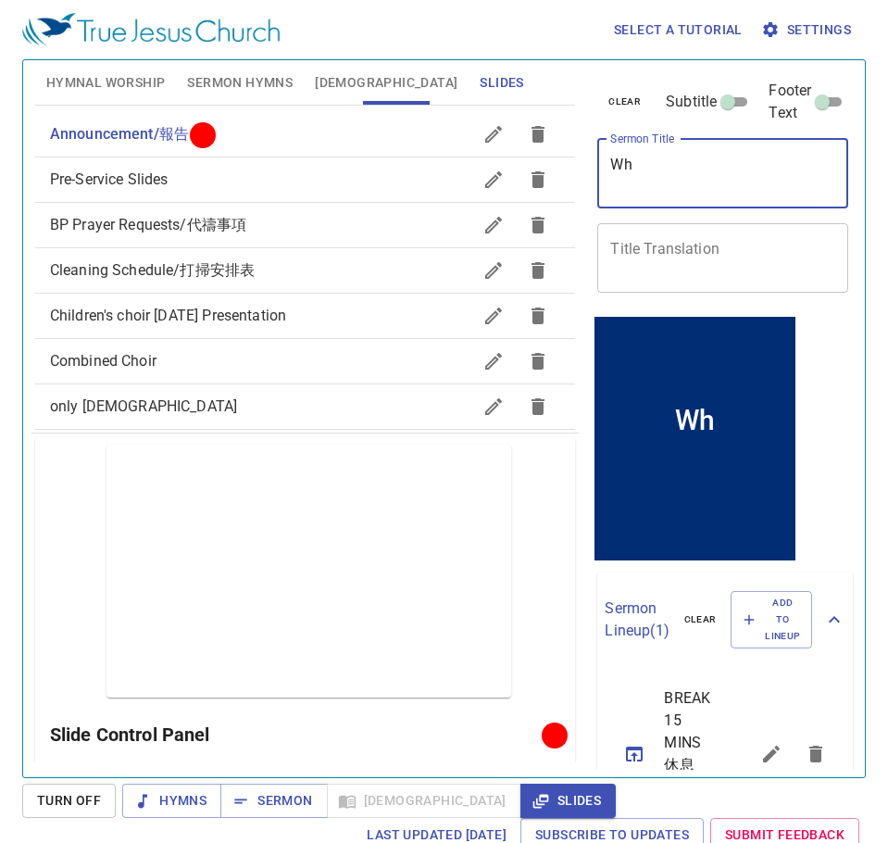
type textarea "W"
paste textarea "Where is God? 神在哪裡？"
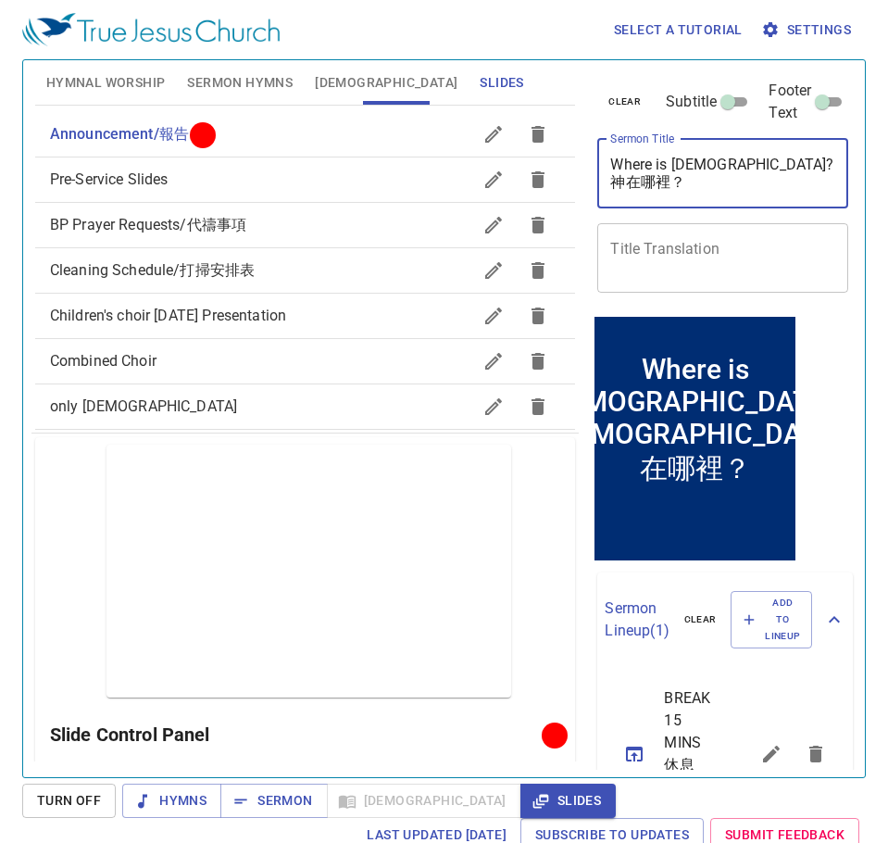
drag, startPoint x: 618, startPoint y: 157, endPoint x: 608, endPoint y: 156, distance: 10.2
click at [610, 156] on textarea "Where is God? 神在哪裡？" at bounding box center [722, 173] width 225 height 35
click at [645, 160] on textarea "Where is God? 神在哪裡？" at bounding box center [722, 173] width 225 height 35
drag, startPoint x: 626, startPoint y: 170, endPoint x: 521, endPoint y: 181, distance: 105.2
click at [590, 181] on div "clear Subtitle Footer Text Sermon Title Where is God? 神在哪裡？ x Sermon Title Titl…" at bounding box center [721, 186] width 263 height 252
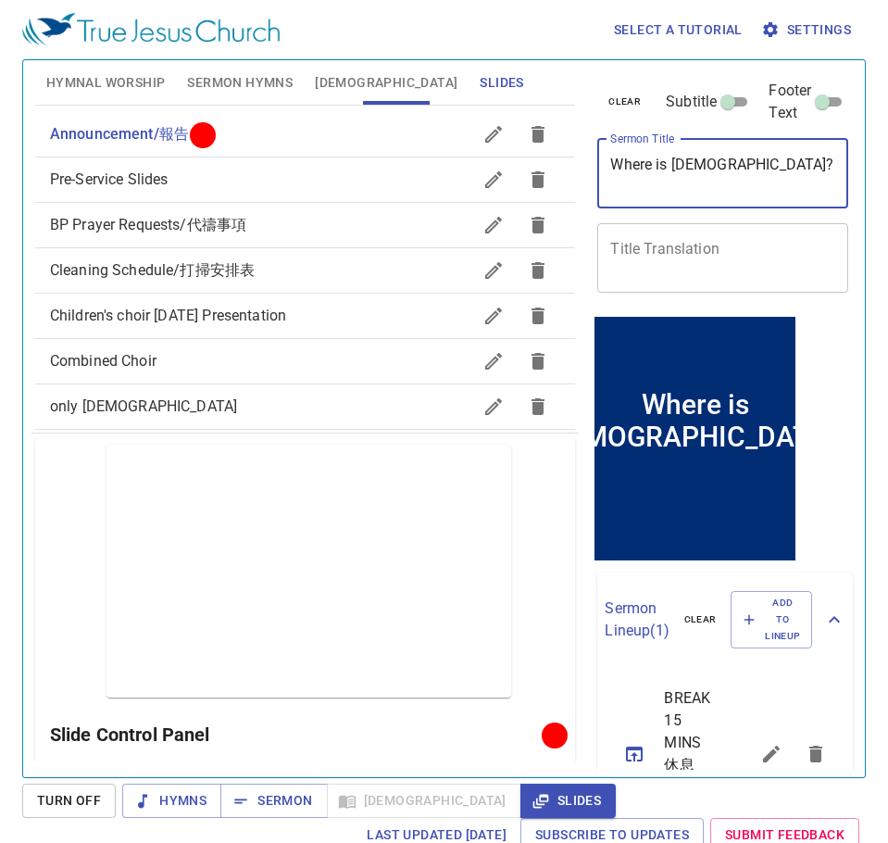
type textarea "Where is [DEMOGRAPHIC_DATA]?"
click at [610, 240] on textarea "Title Translation" at bounding box center [722, 257] width 225 height 35
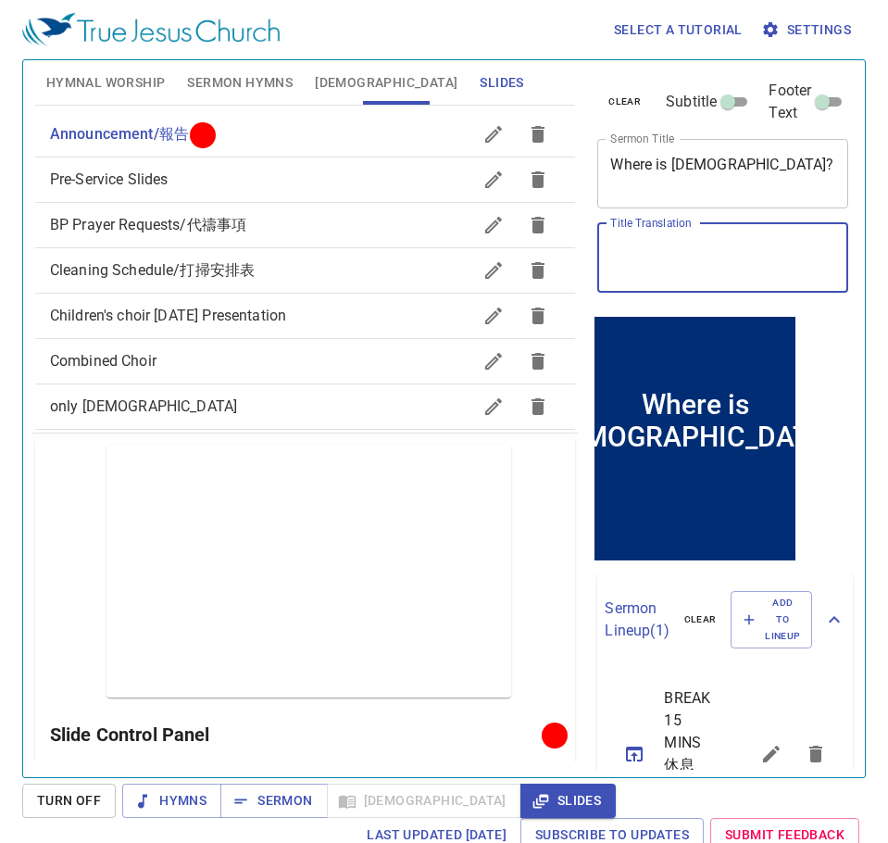
paste textarea "Where is God? 神在哪裡？"
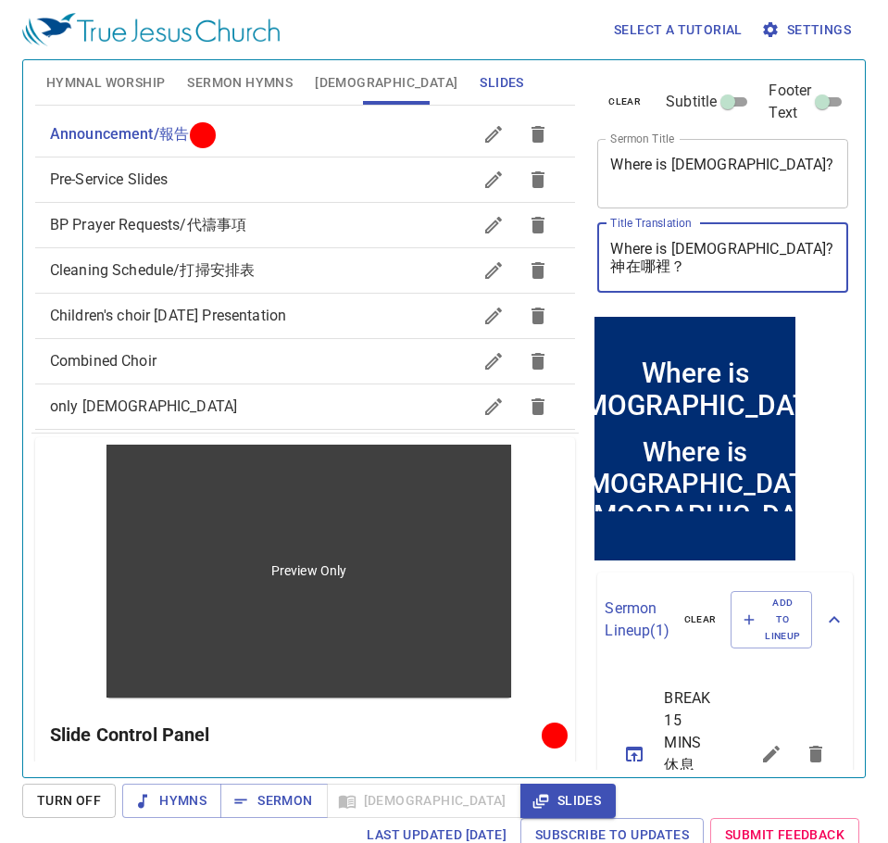
drag, startPoint x: 672, startPoint y: 235, endPoint x: 481, endPoint y: 237, distance: 190.8
click at [481, 237] on div "Hymnal Worship Sermon Hymns Bible Slides Hymn search Hymn search clear Audio Pl…" at bounding box center [444, 411] width 833 height 717
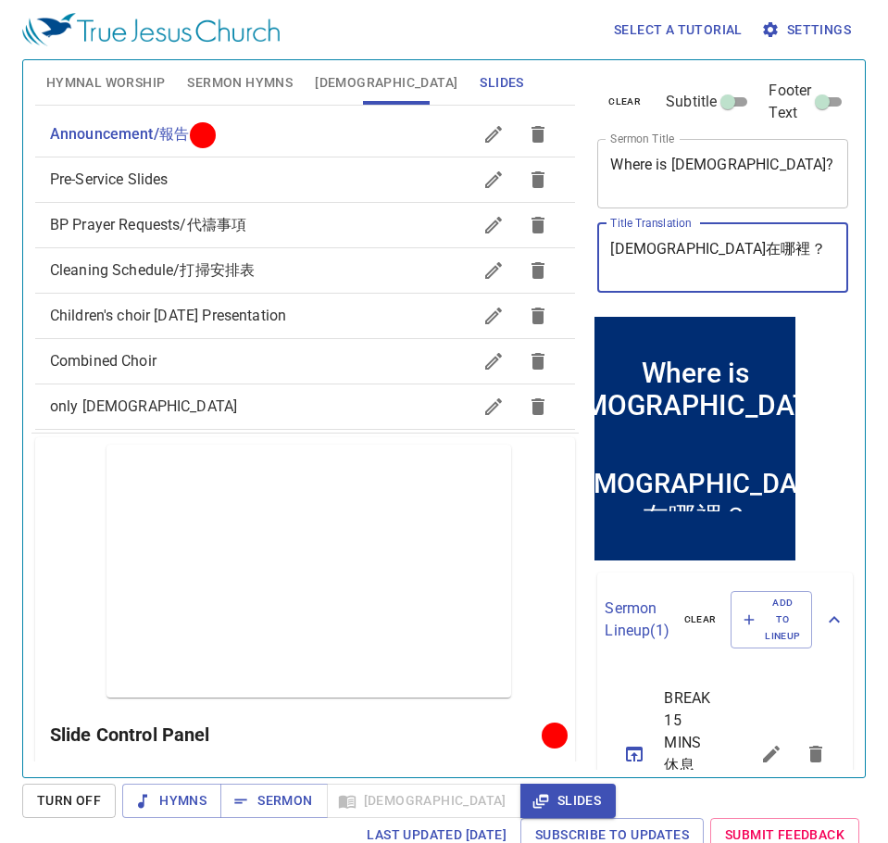
type textarea "[DEMOGRAPHIC_DATA]在哪裡？"
click at [597, 251] on div "神在哪裡？ x Title Translation" at bounding box center [722, 257] width 251 height 69
click at [597, 257] on div "神在哪裡？ x Title Translation" at bounding box center [722, 257] width 251 height 69
drag, startPoint x: 637, startPoint y: 245, endPoint x: 504, endPoint y: 249, distance: 133.4
click at [504, 249] on div "Hymnal Worship Sermon Hymns Bible Slides Hymn search Hymn search clear Audio Pl…" at bounding box center [444, 411] width 833 height 717
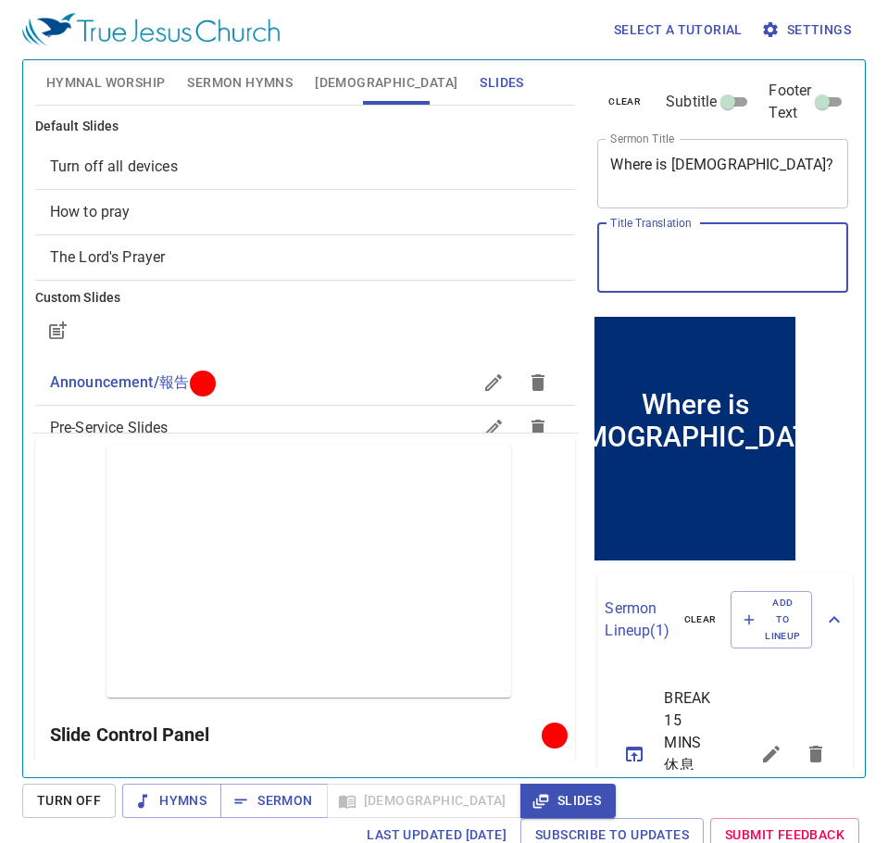
scroll to position [248, 0]
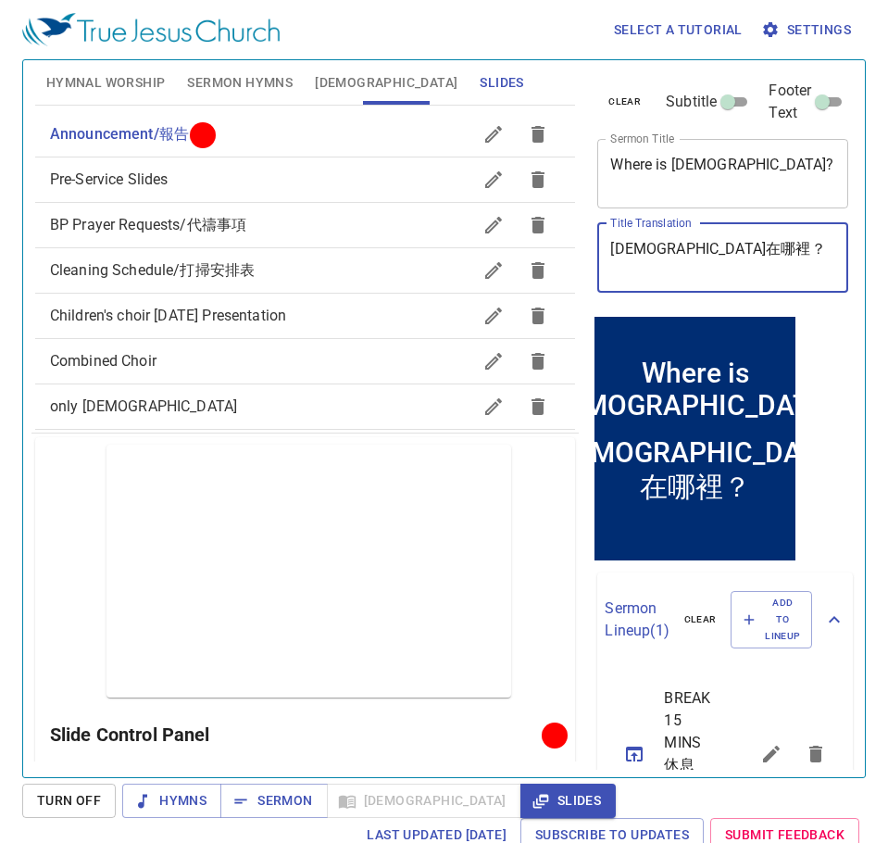
type textarea "神在哪裡？"
click at [823, 393] on div "clear Subtitle Footer Text Sermon Title Where is God? x Sermon Title Title Tran…" at bounding box center [722, 411] width 278 height 717
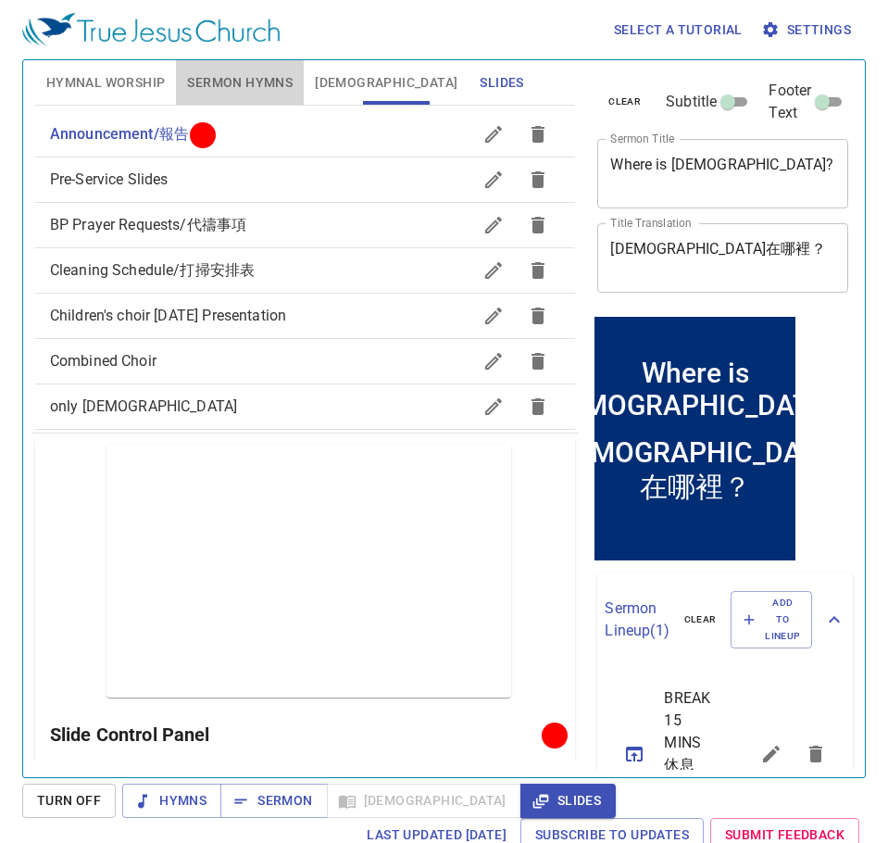
click at [248, 80] on span "Sermon Hymns" at bounding box center [240, 82] width 106 height 23
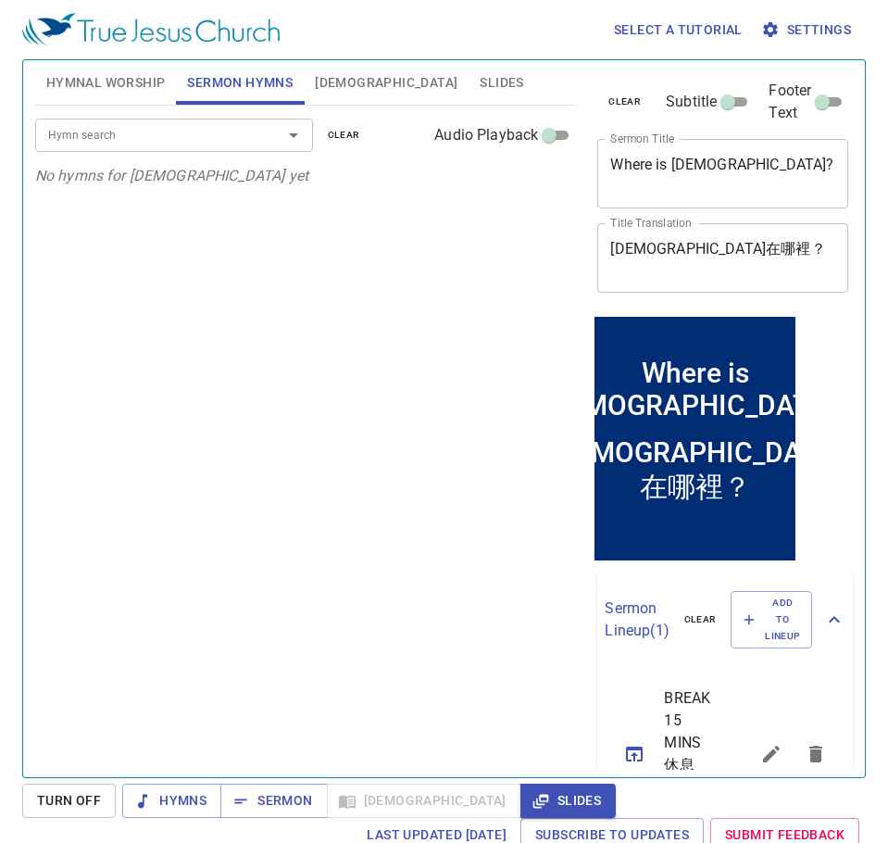
click at [170, 138] on input "Hymn search" at bounding box center [147, 134] width 212 height 21
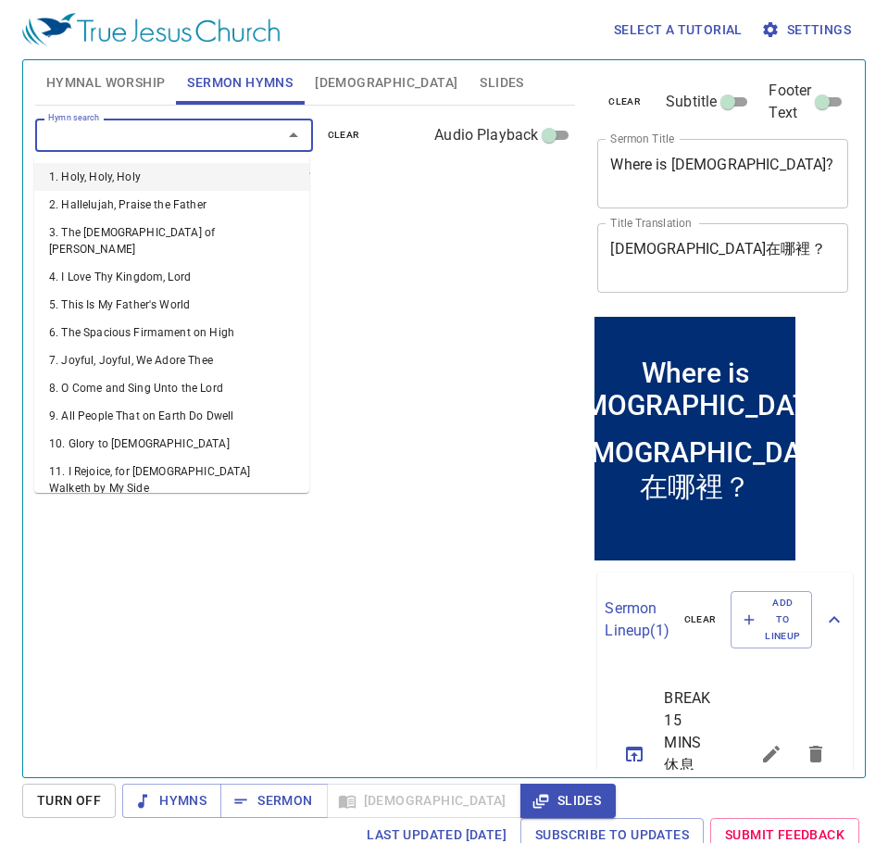
type input "5"
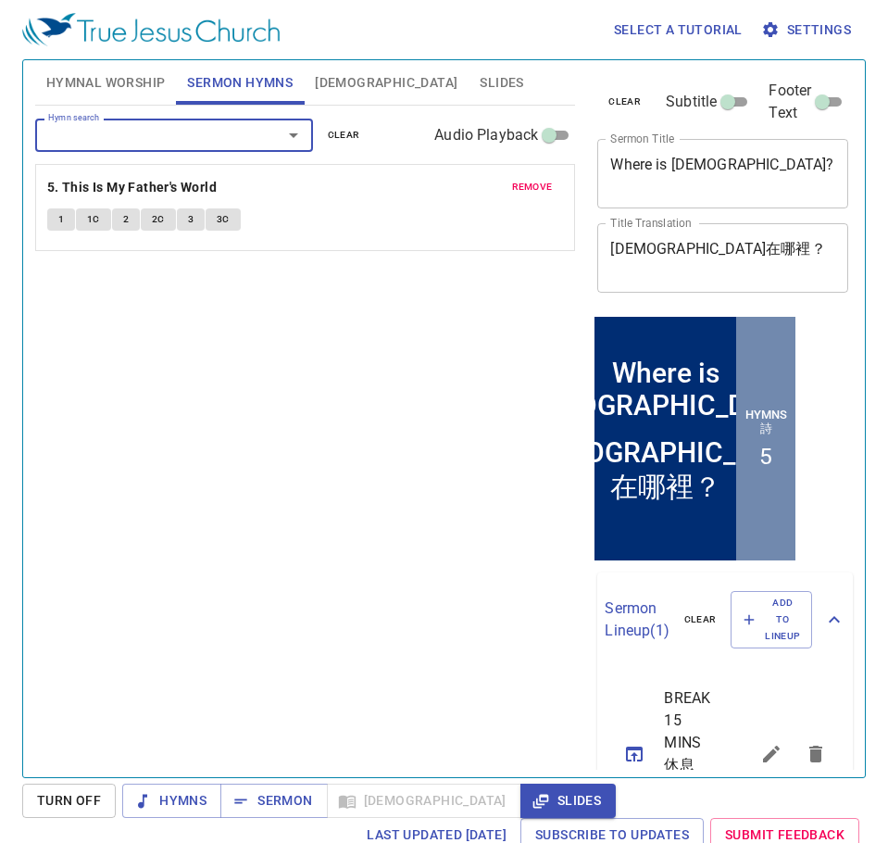
type input "7"
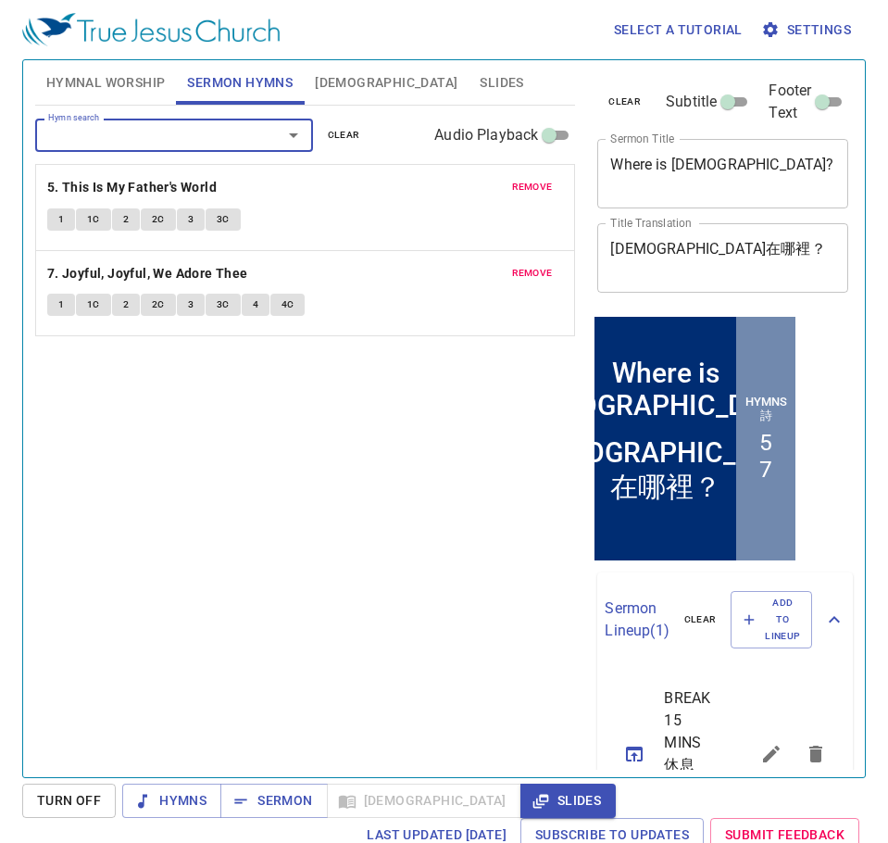
click at [755, 240] on textarea "[DEMOGRAPHIC_DATA]在哪裡？" at bounding box center [722, 257] width 225 height 35
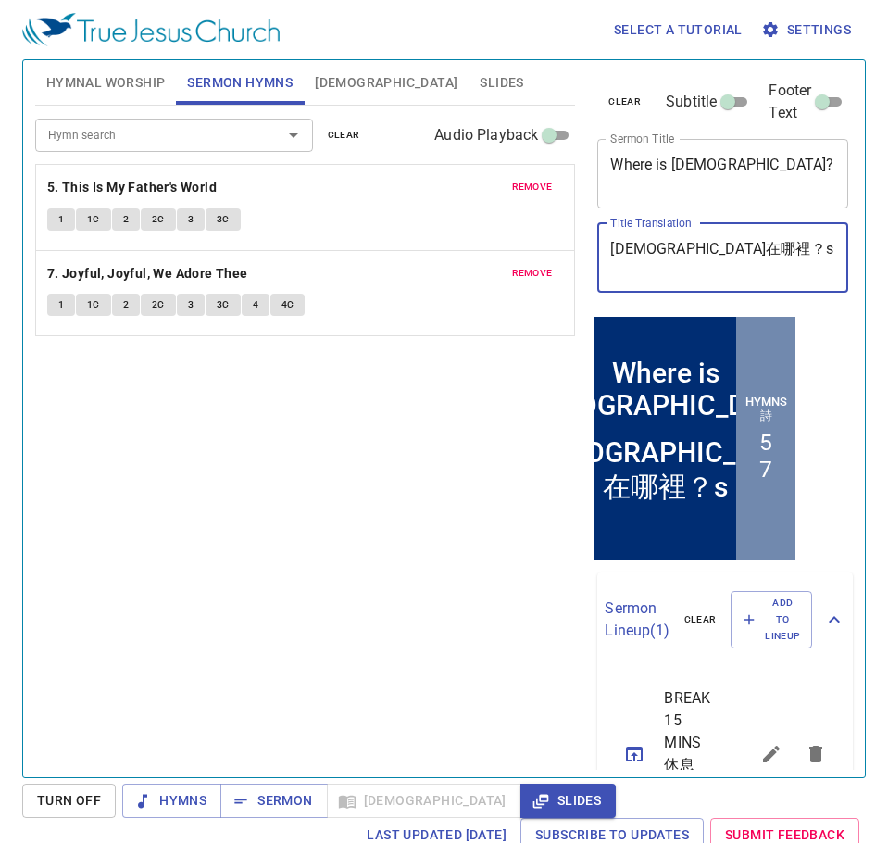
type textarea "[DEMOGRAPHIC_DATA]在哪裡？"
click at [275, 425] on div "Hymn search Hymn search clear Audio Playback remove 5. This Is My Father's Worl…" at bounding box center [305, 434] width 541 height 656
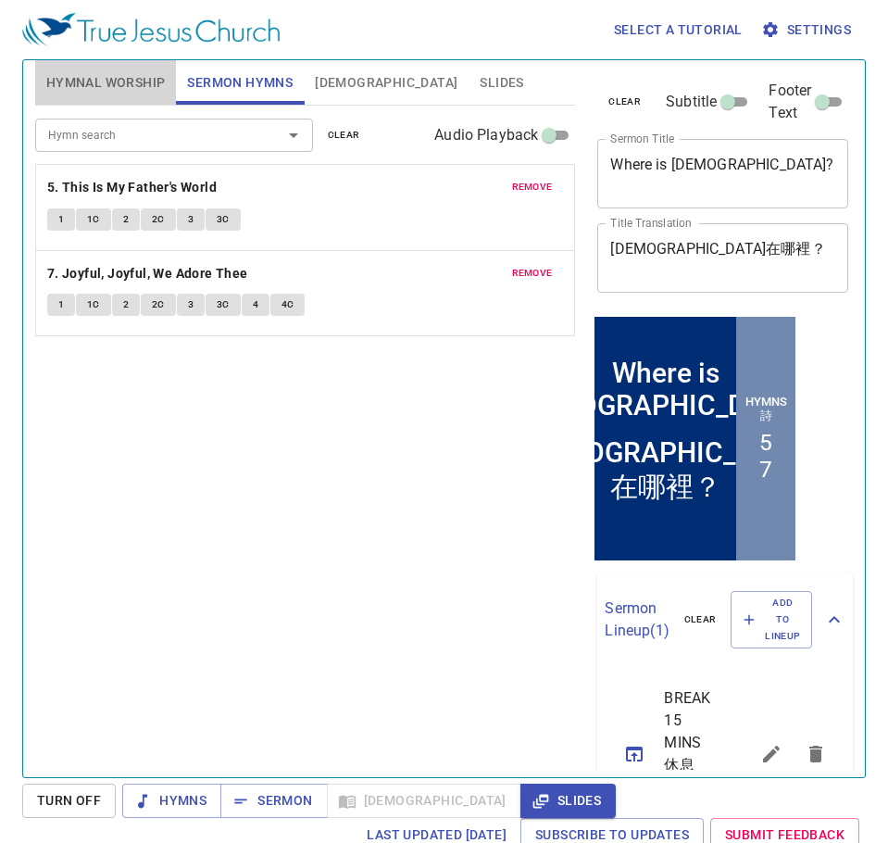
click at [92, 86] on span "Hymnal Worship" at bounding box center [105, 82] width 119 height 23
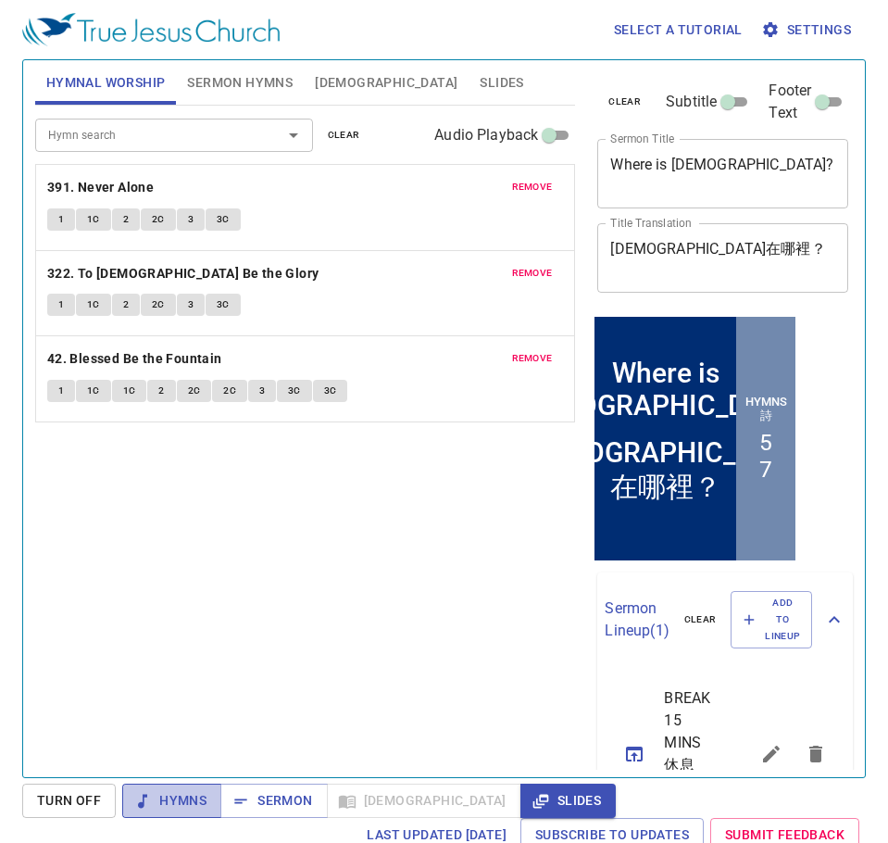
click at [172, 804] on span "Hymns" at bounding box center [171, 800] width 69 height 23
click at [138, 184] on b "391. Never Alone" at bounding box center [100, 187] width 107 height 23
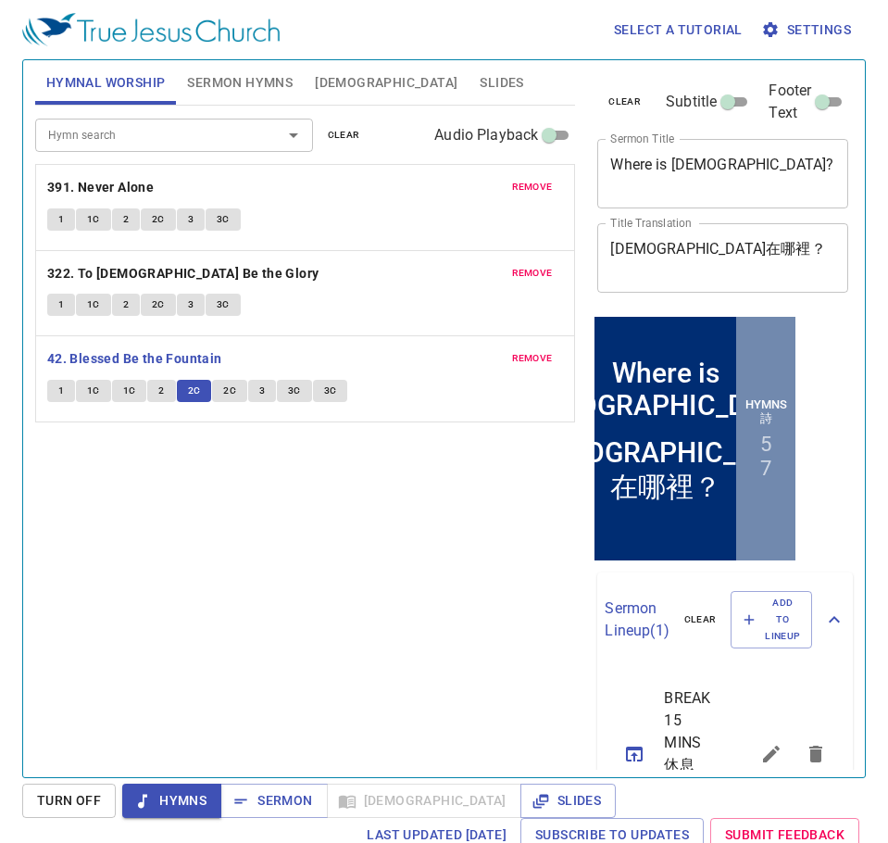
click at [236, 389] on button "2C" at bounding box center [229, 391] width 35 height 22
click at [265, 388] on button "3" at bounding box center [262, 391] width 28 height 22
click at [288, 385] on span "3C" at bounding box center [294, 391] width 13 height 17
click at [336, 387] on button "3C" at bounding box center [330, 391] width 35 height 22
click at [178, 804] on span "Hymns" at bounding box center [171, 800] width 69 height 23
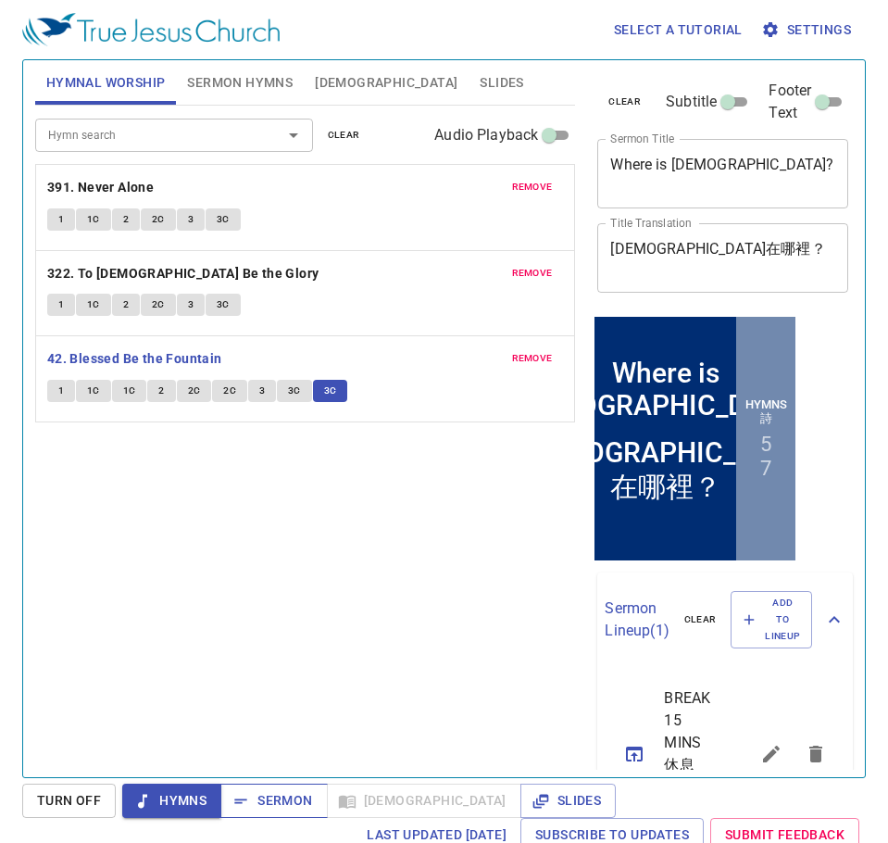
click at [260, 795] on span "Sermon" at bounding box center [273, 800] width 77 height 23
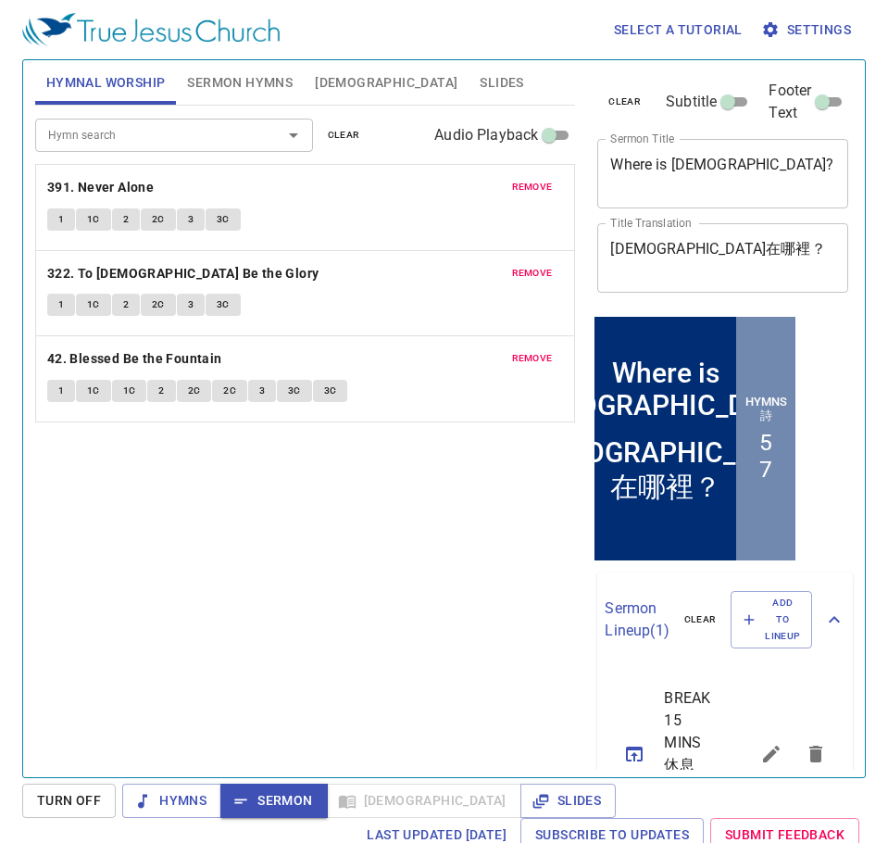
click at [232, 81] on span "Sermon Hymns" at bounding box center [240, 82] width 106 height 23
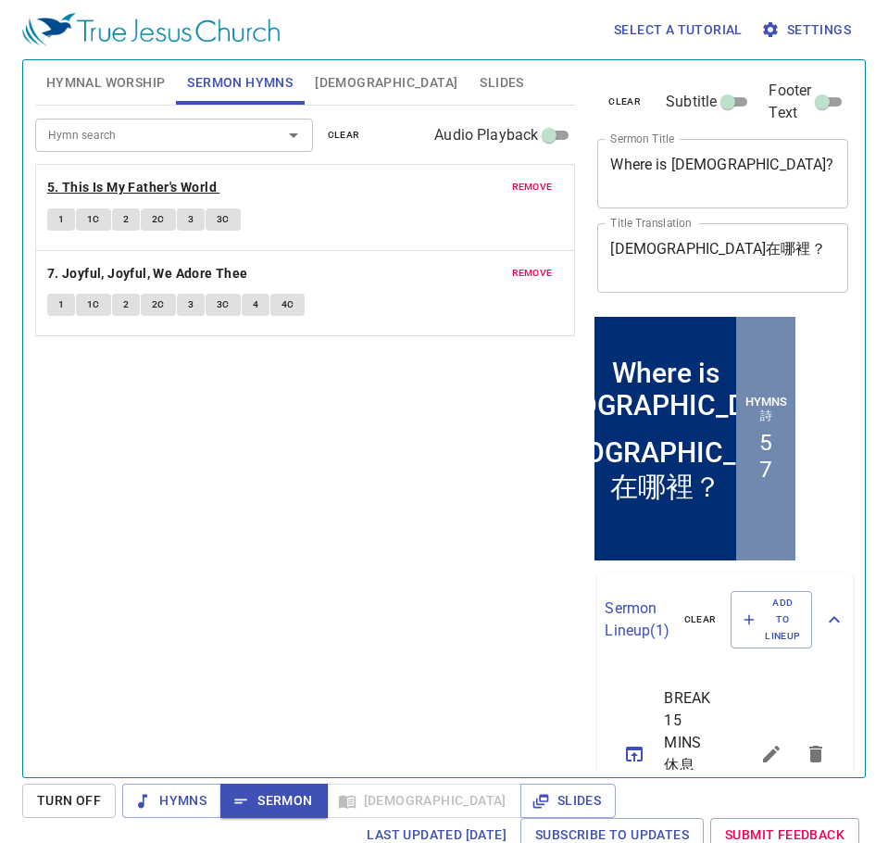
click at [198, 183] on b "5. This Is My Father's World" at bounding box center [132, 187] width 170 height 23
click at [57, 224] on button "1" at bounding box center [61, 219] width 28 height 22
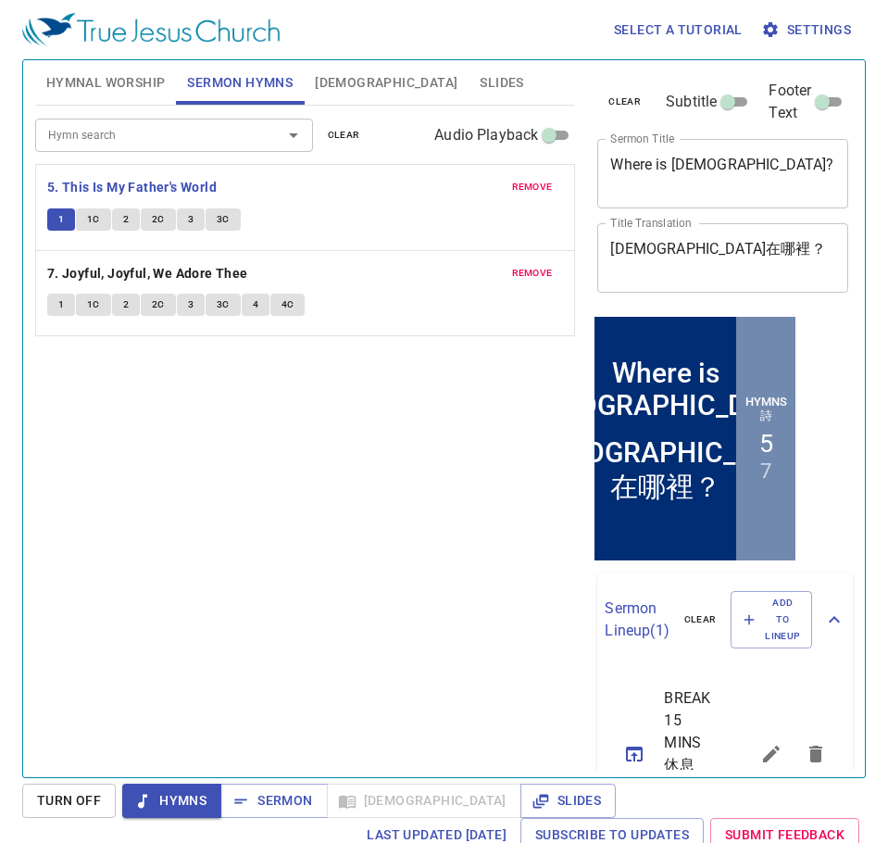
click at [103, 221] on button "1C" at bounding box center [93, 219] width 35 height 22
click at [128, 230] on button "2" at bounding box center [126, 219] width 28 height 22
click at [161, 227] on span "2C" at bounding box center [158, 219] width 13 height 17
click at [192, 216] on span "3" at bounding box center [191, 219] width 6 height 17
click at [222, 213] on span "3C" at bounding box center [223, 219] width 13 height 17
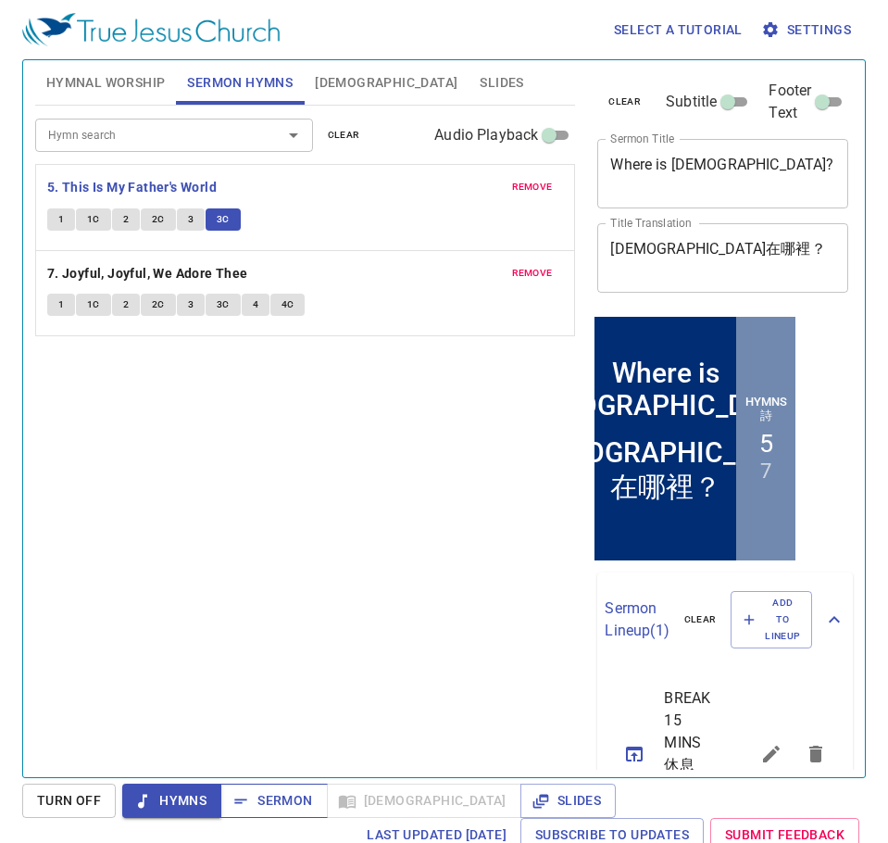
click at [295, 793] on span "Sermon" at bounding box center [273, 800] width 77 height 23
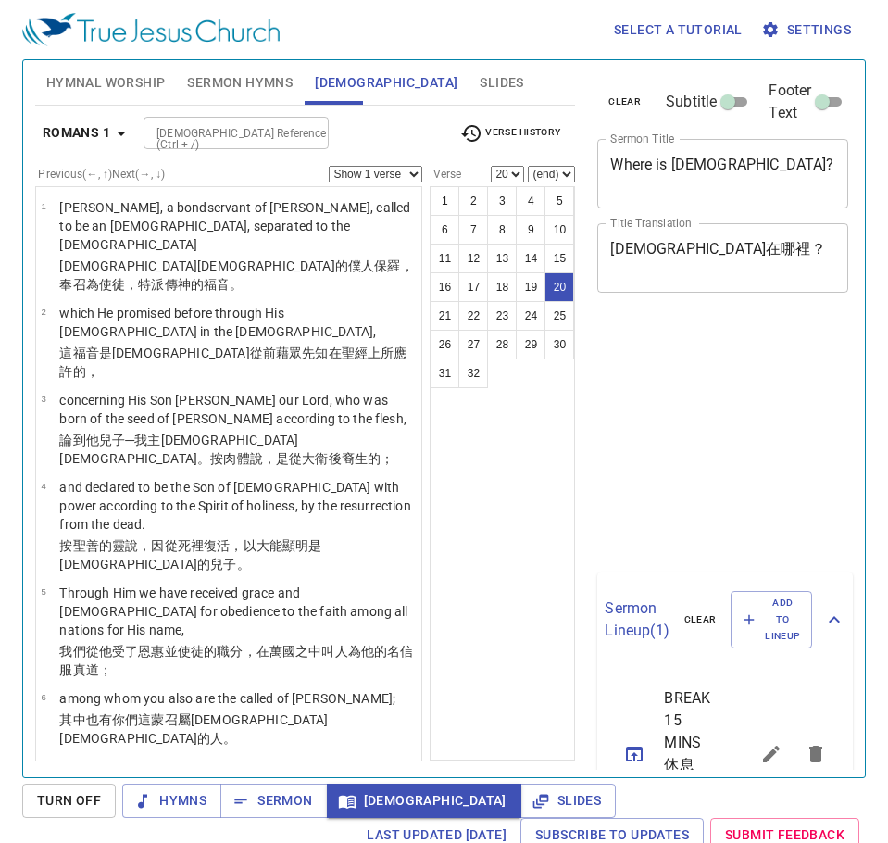
select select "20"
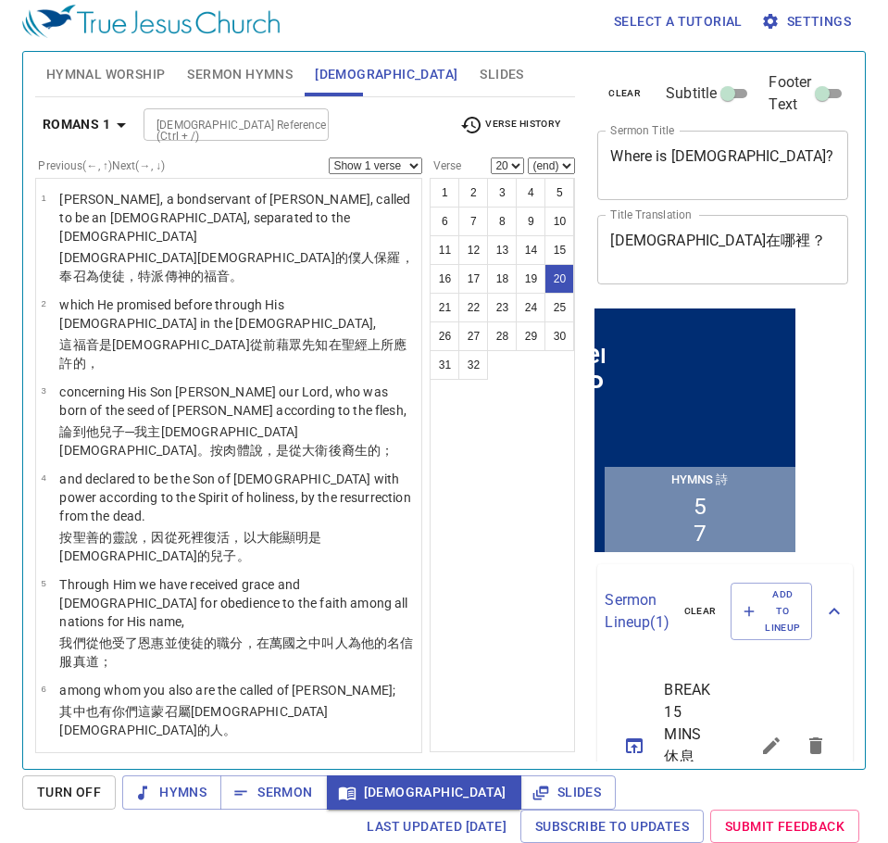
scroll to position [1993, 0]
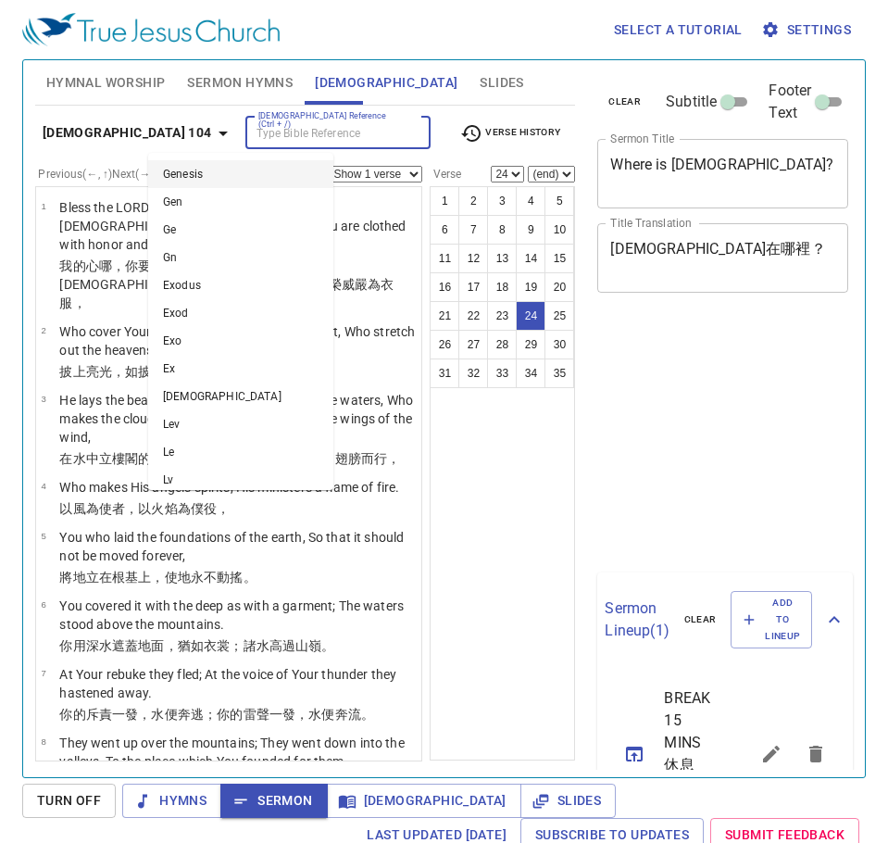
select select "24"
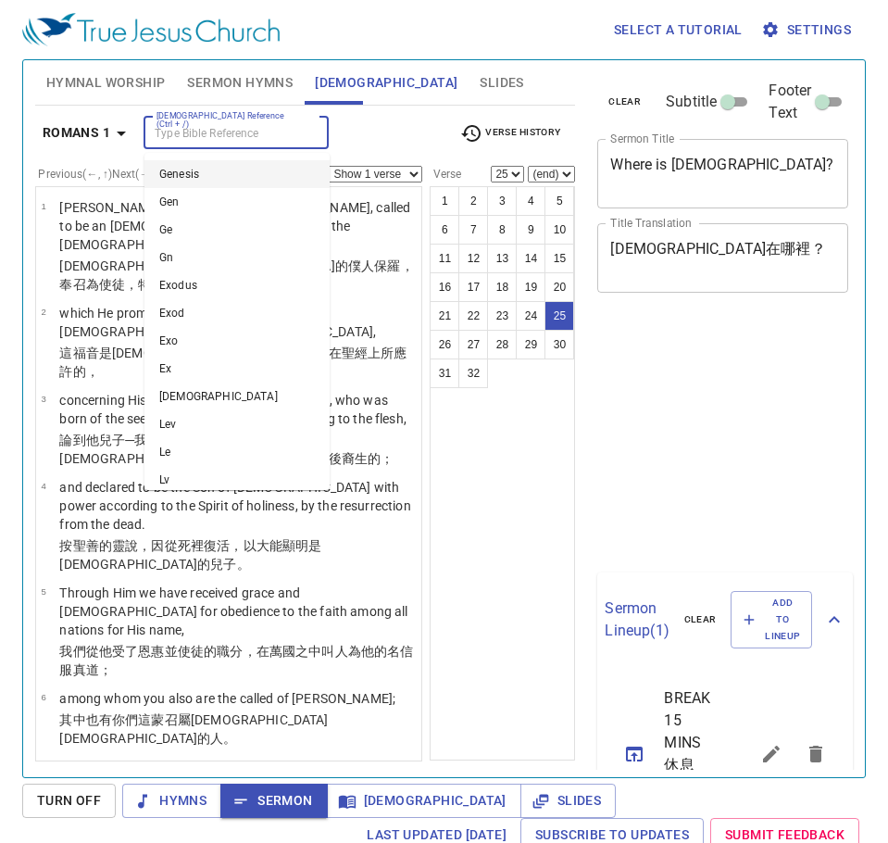
select select "25"
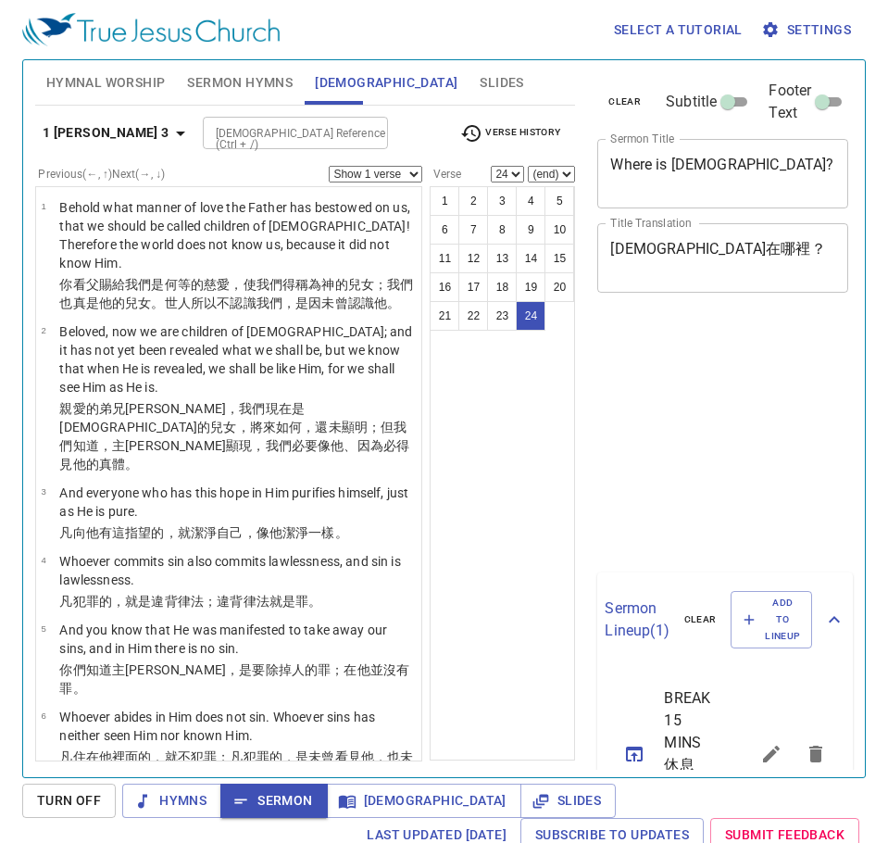
select select "24"
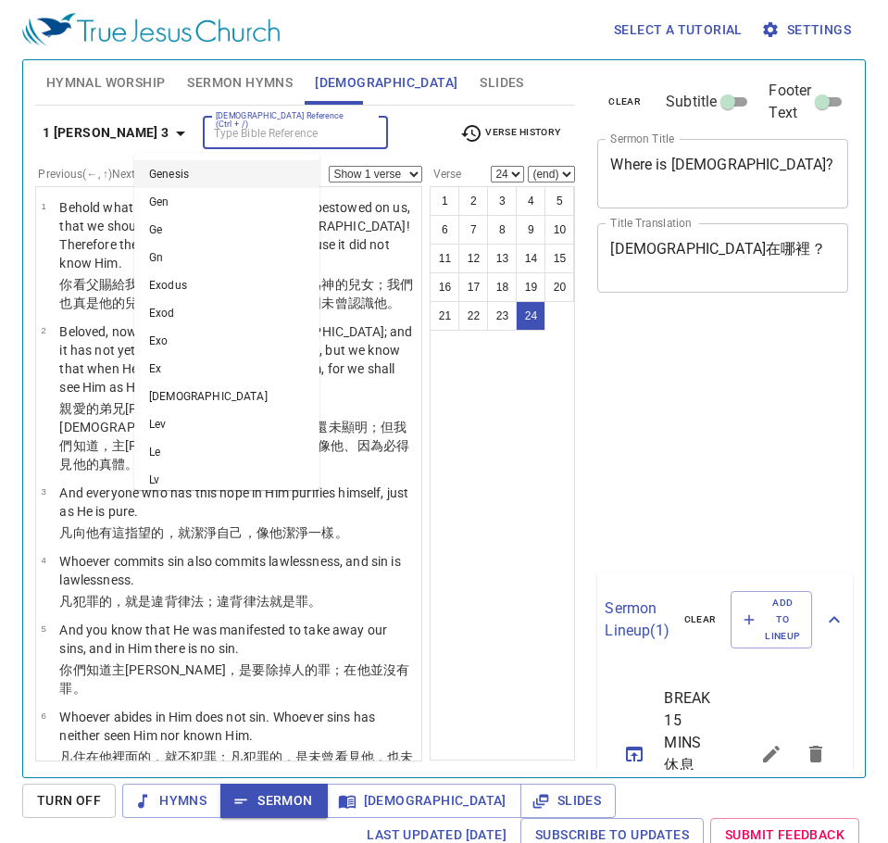
select select "24"
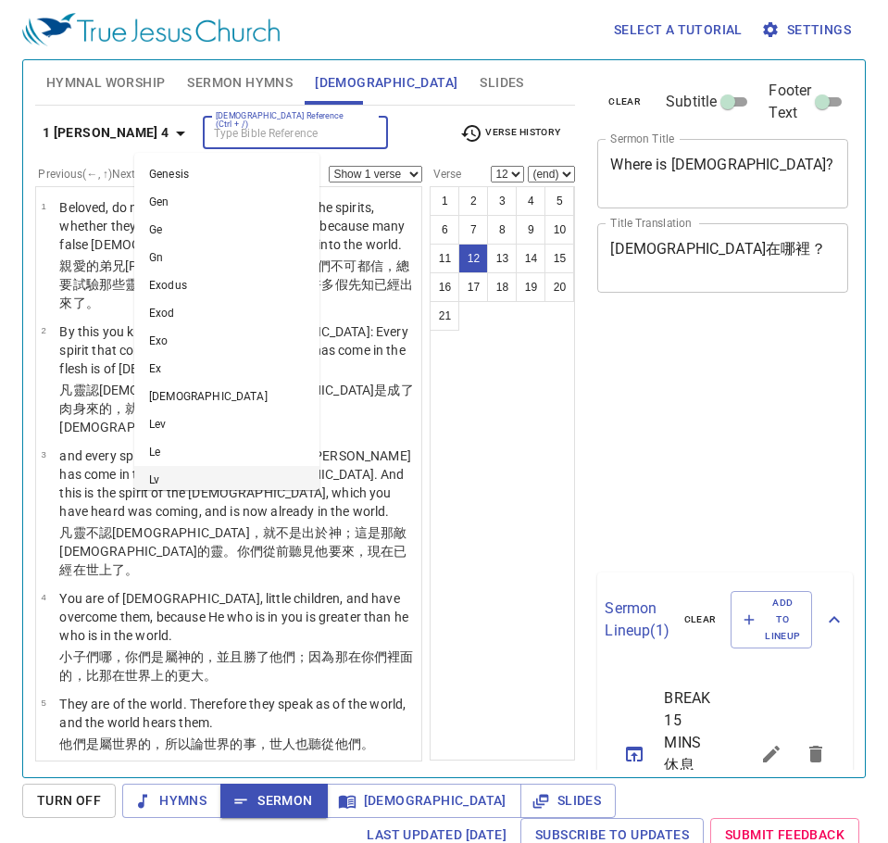
select select "12"
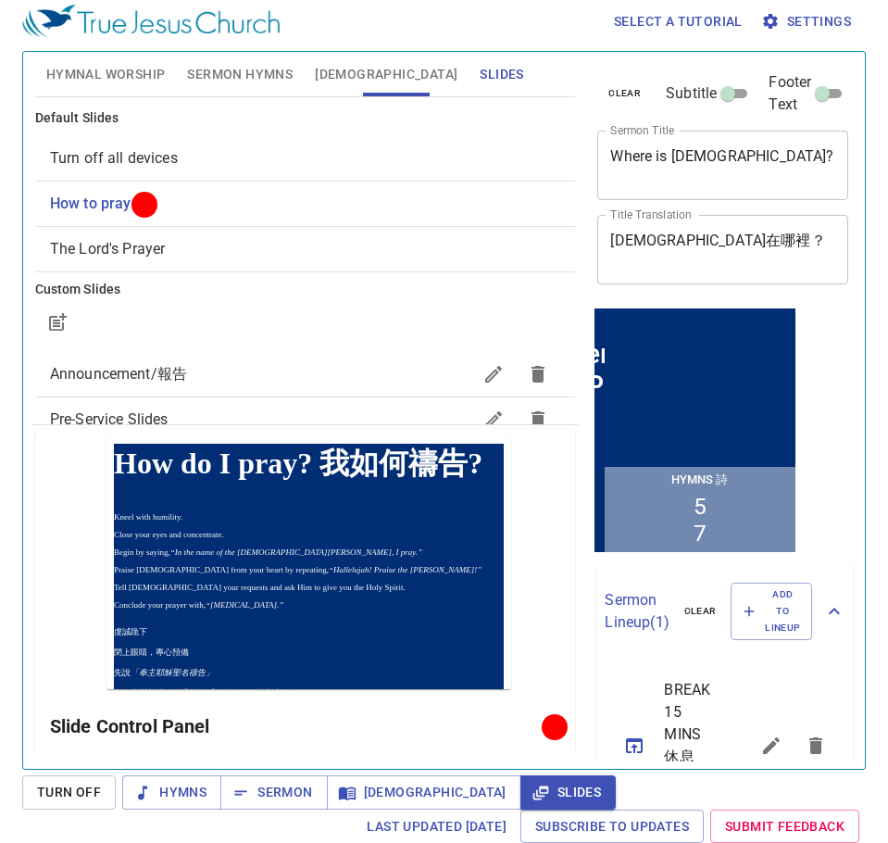
scroll to position [8, 0]
